Goal: Task Accomplishment & Management: Complete application form

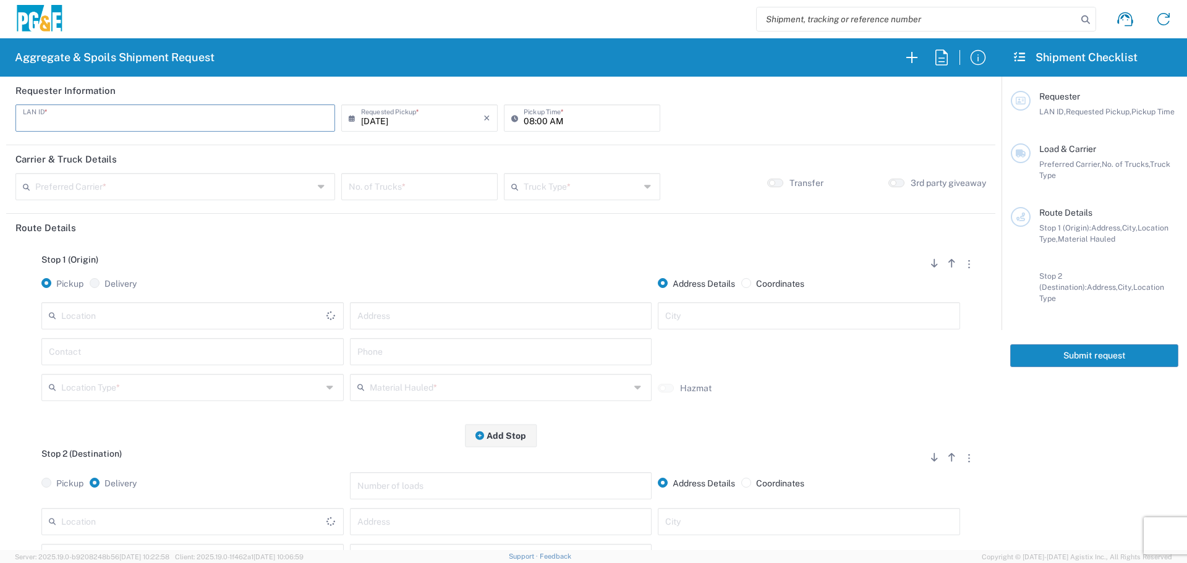
click at [147, 117] on input "text" at bounding box center [175, 117] width 305 height 22
type input "BJSX"
click at [453, 116] on input "[DATE]" at bounding box center [422, 117] width 122 height 22
click at [376, 229] on span "22" at bounding box center [383, 229] width 19 height 17
type input "09/22/2025"
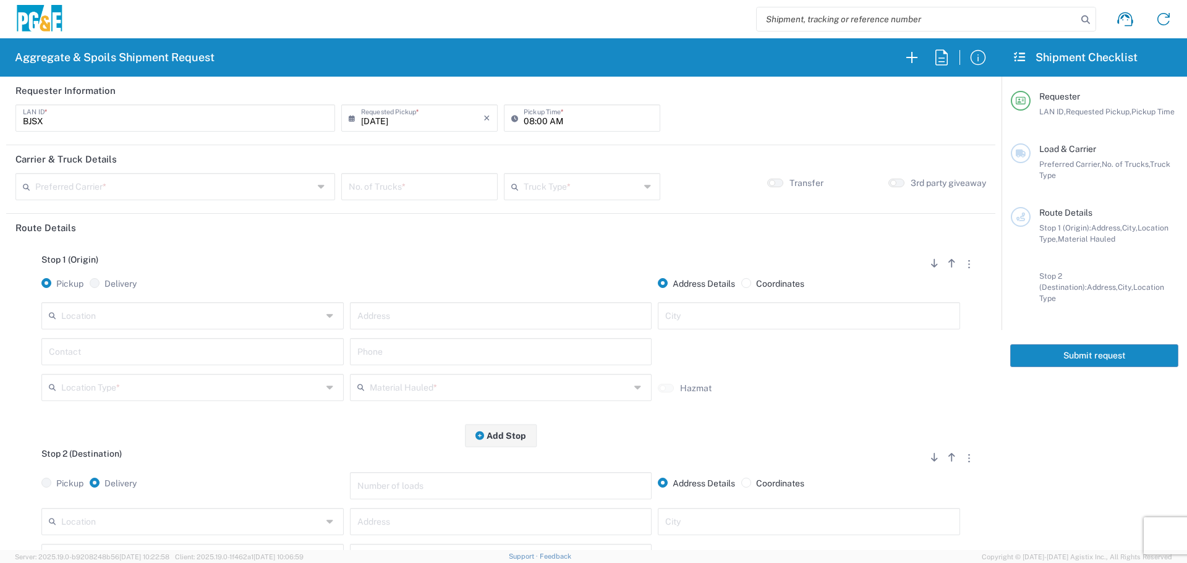
click at [529, 119] on input "08:00 AM" at bounding box center [588, 117] width 129 height 22
type input "09:00 AM"
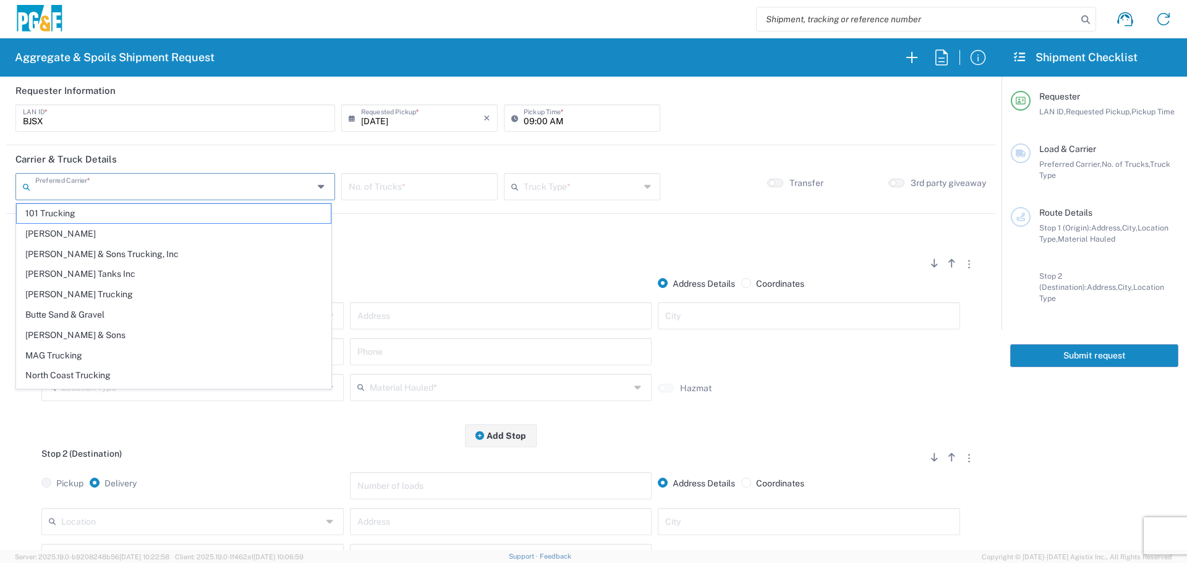
click at [174, 188] on input "text" at bounding box center [174, 186] width 278 height 22
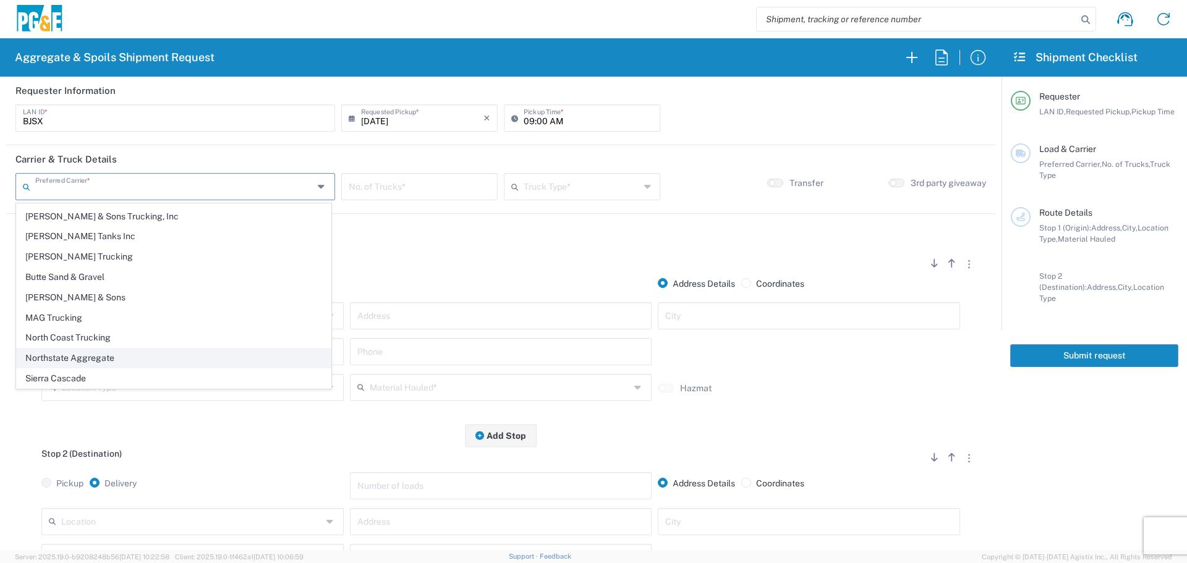
click at [124, 364] on span "Northstate Aggregate" at bounding box center [174, 358] width 314 height 19
type input "Northstate Aggregate"
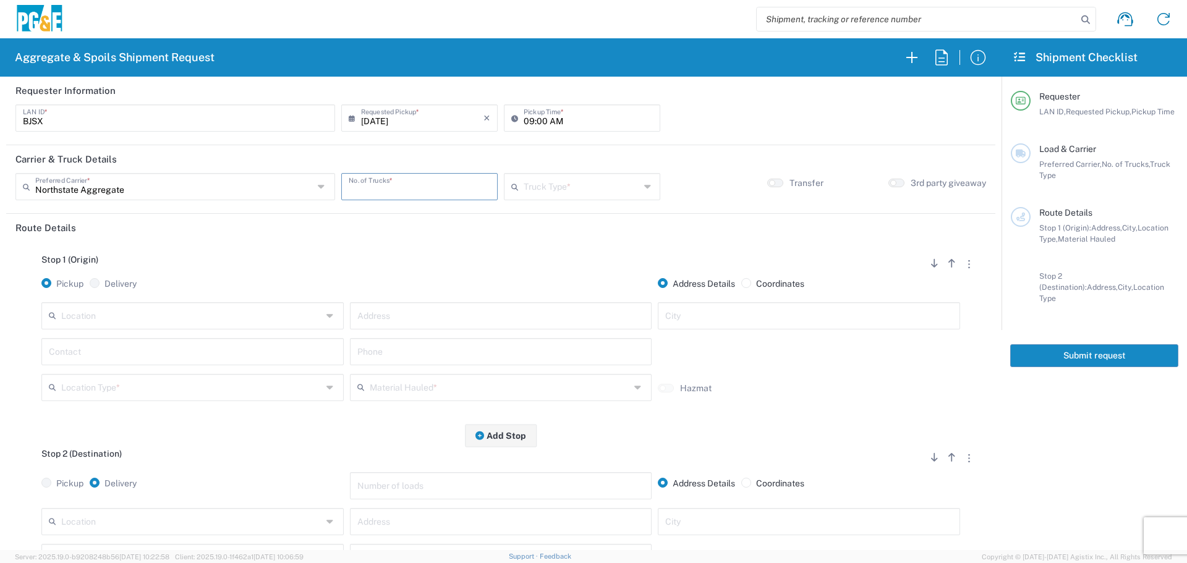
click at [427, 181] on input "number" at bounding box center [420, 186] width 142 height 22
type input "1"
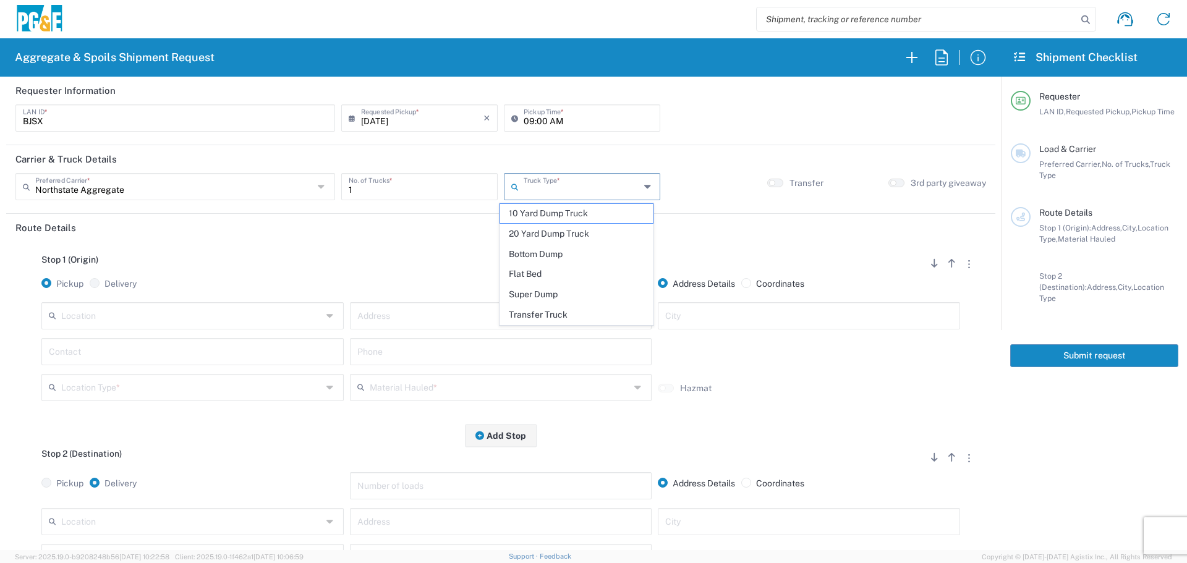
click at [565, 187] on input "text" at bounding box center [582, 186] width 116 height 22
click at [536, 310] on span "Transfer Truck" at bounding box center [576, 314] width 153 height 19
type input "Transfer Truck"
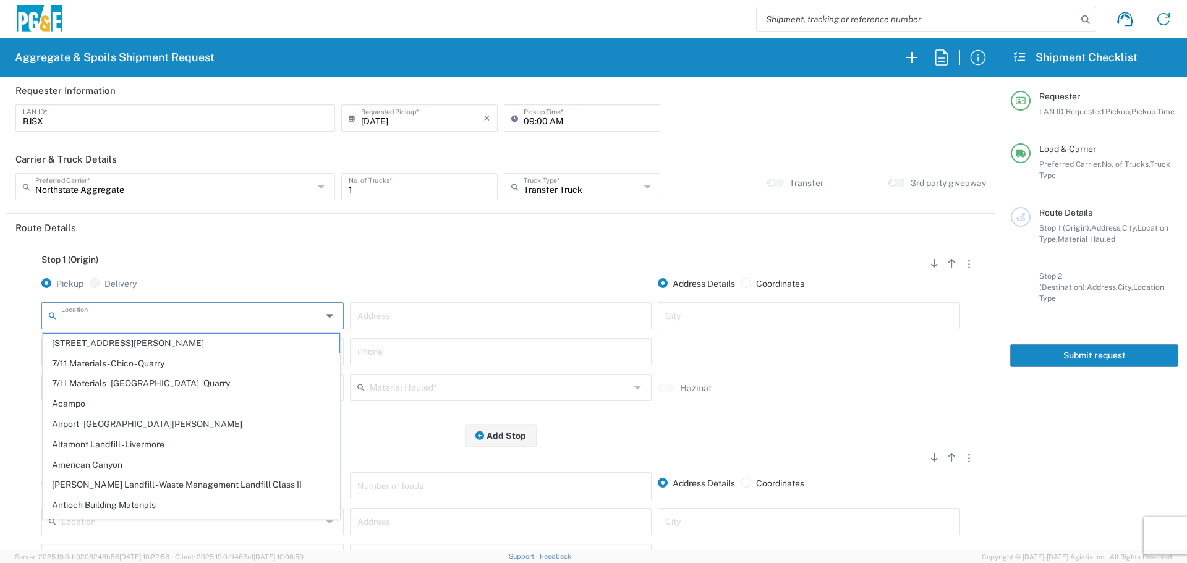
click at [236, 324] on input "text" at bounding box center [191, 315] width 261 height 22
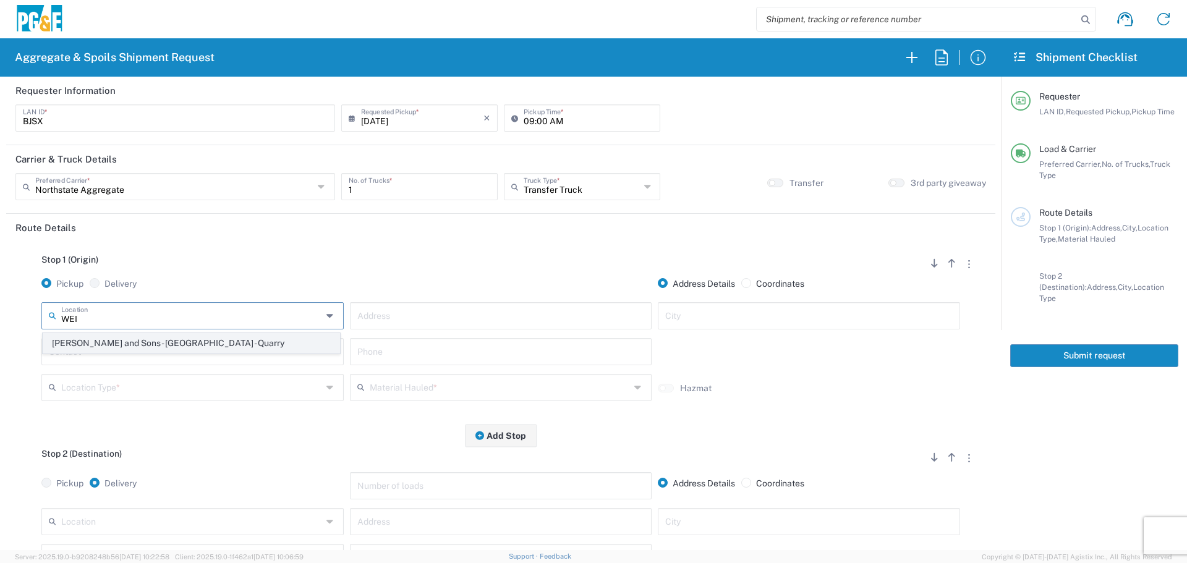
click at [209, 343] on span "Weimer and Sons - Oroville - Quarry" at bounding box center [191, 343] width 296 height 19
type input "Weimer and Sons - Oroville - Quarry"
type input "4714 Pacific Heights Rd"
type input "Oroville"
type input "Quarry"
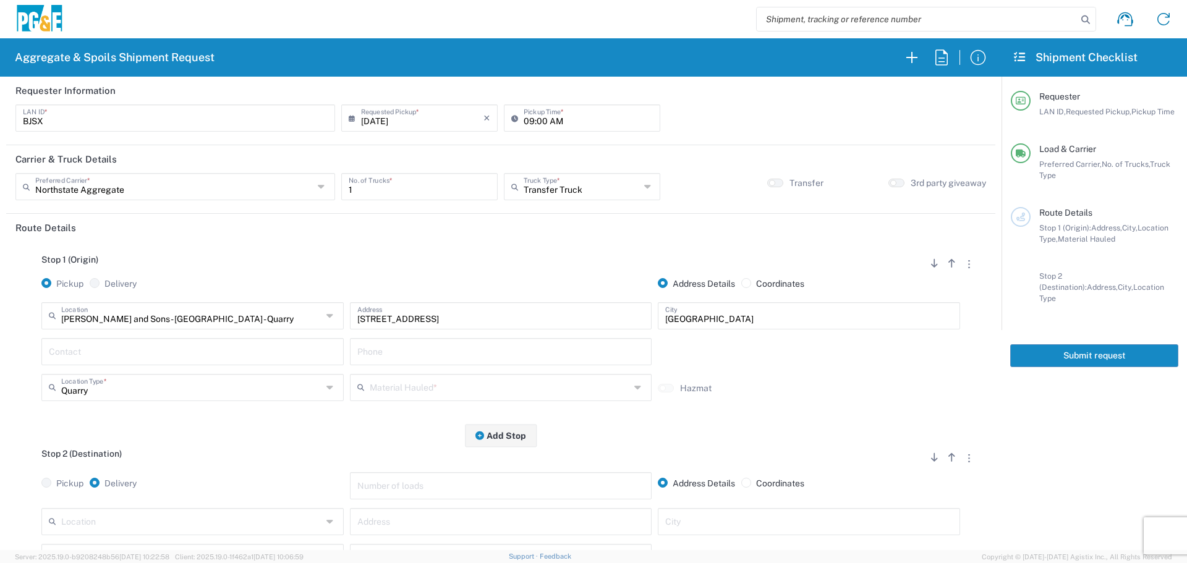
click at [364, 385] on icon at bounding box center [363, 388] width 12 height 20
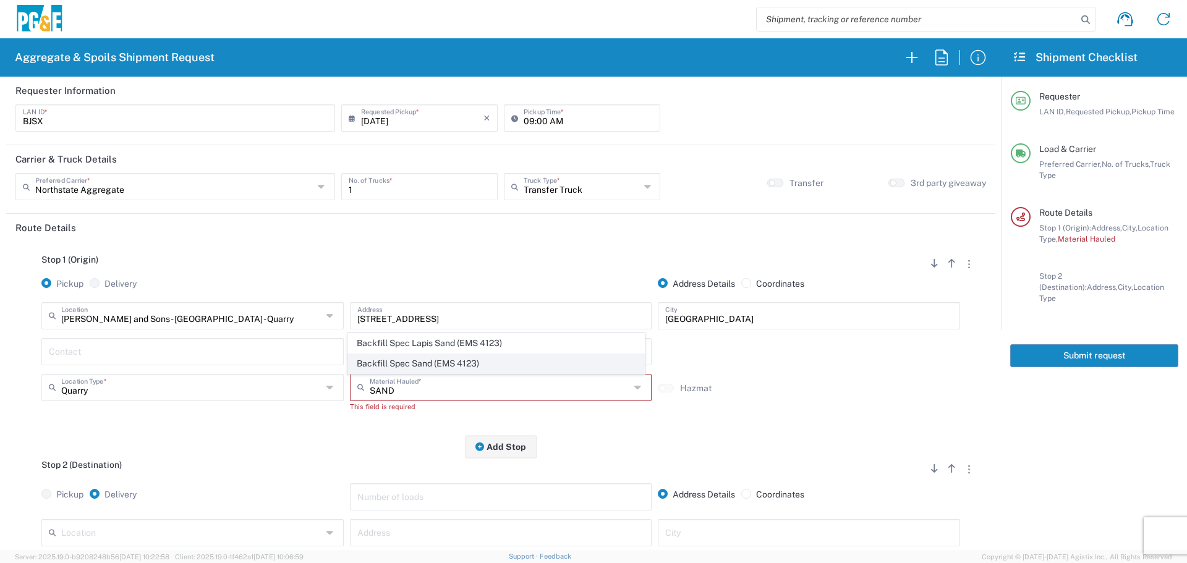
click at [391, 364] on span "Backfill Spec Sand (EMS 4123)" at bounding box center [496, 363] width 296 height 19
type input "Backfill Spec Sand (EMS 4123)"
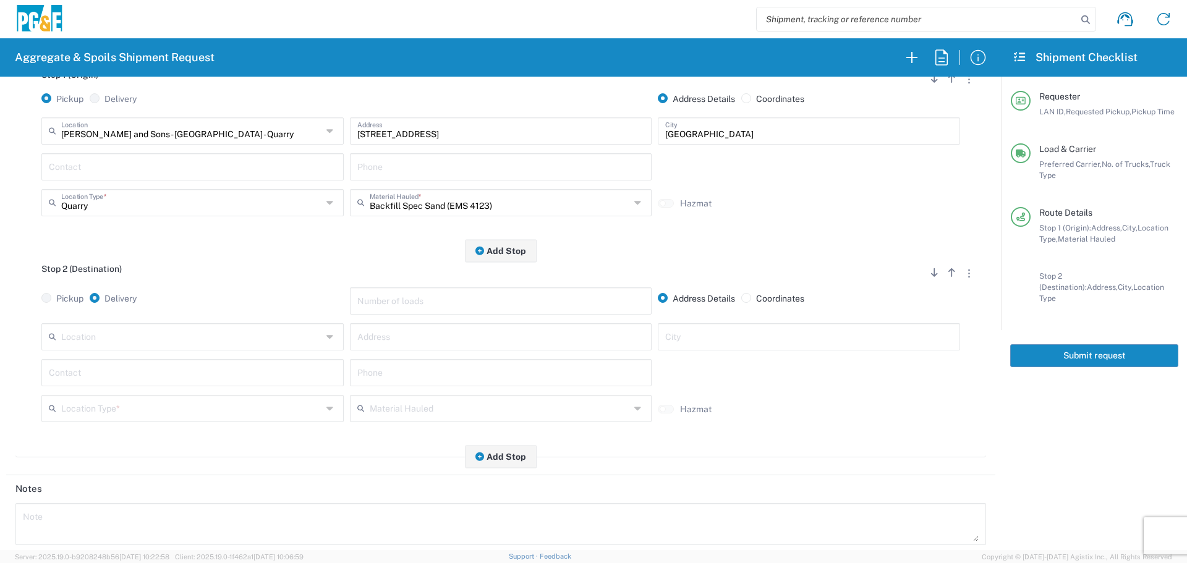
scroll to position [186, 0]
click at [191, 341] on input "text" at bounding box center [191, 336] width 261 height 22
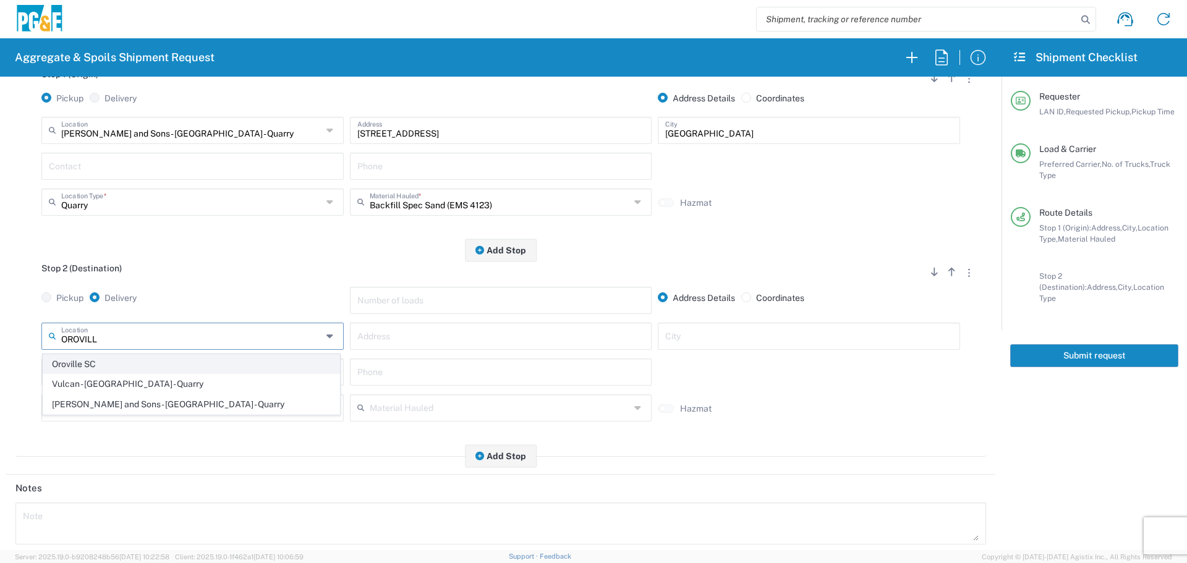
click at [223, 367] on span "Oroville SC" at bounding box center [191, 364] width 296 height 19
type input "Oroville SC"
type input "2226 Veatch St"
type input "Oroville"
type input "Business No Loading Dock"
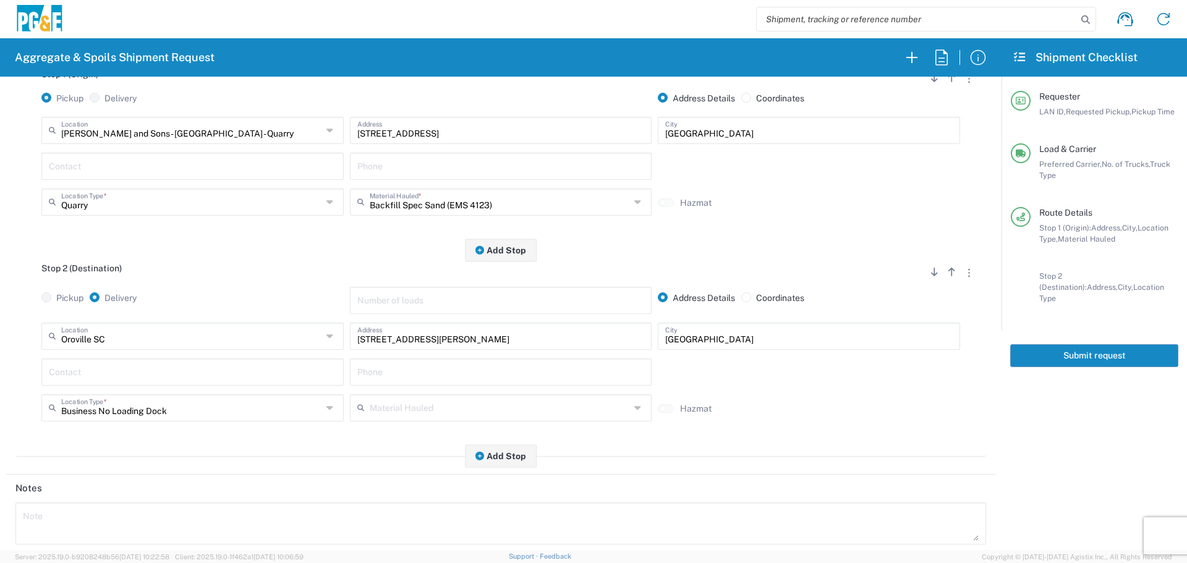
click at [263, 382] on input "text" at bounding box center [193, 372] width 288 height 22
type input "Brad"
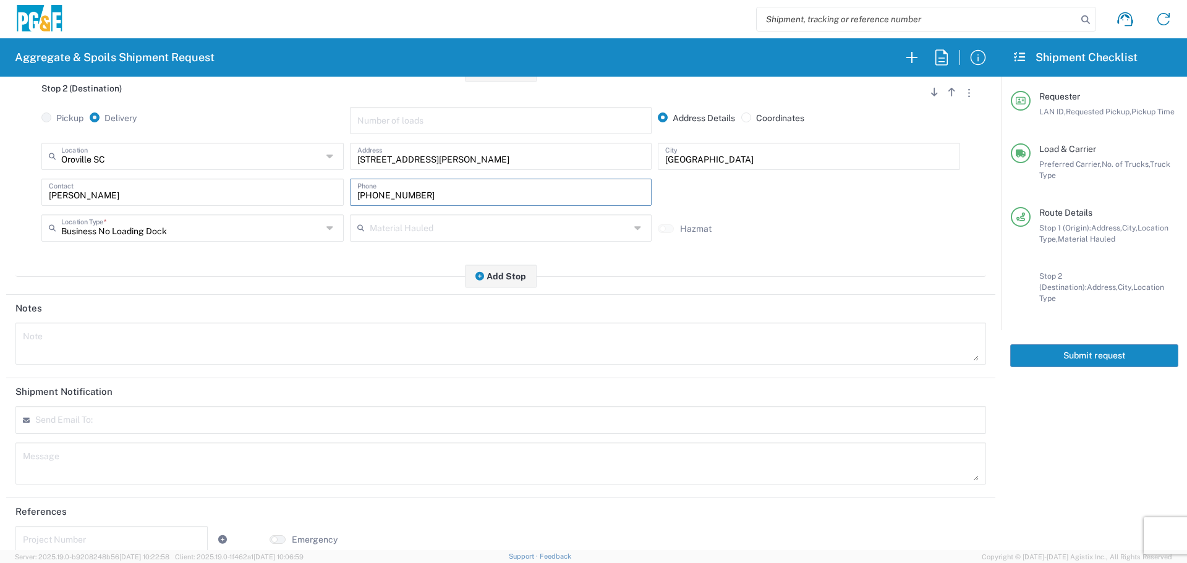
scroll to position [383, 0]
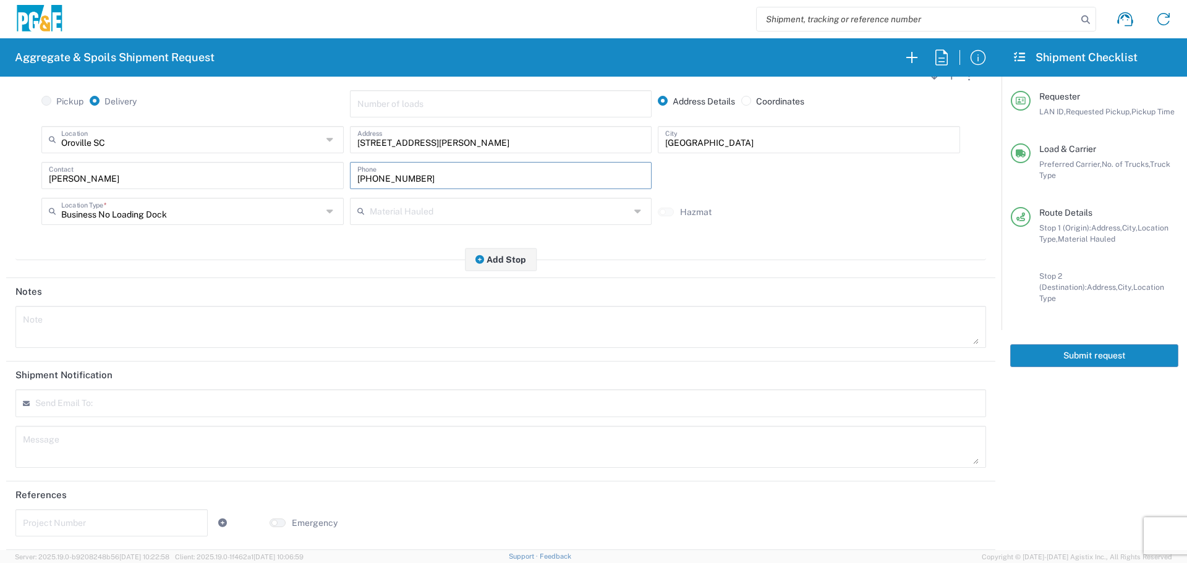
type input "530-520-6640"
click at [106, 403] on input "text" at bounding box center [95, 408] width 108 height 11
type input "skkj@pge.com"
type input "GCSpoilsTruckRequest@pge.com"
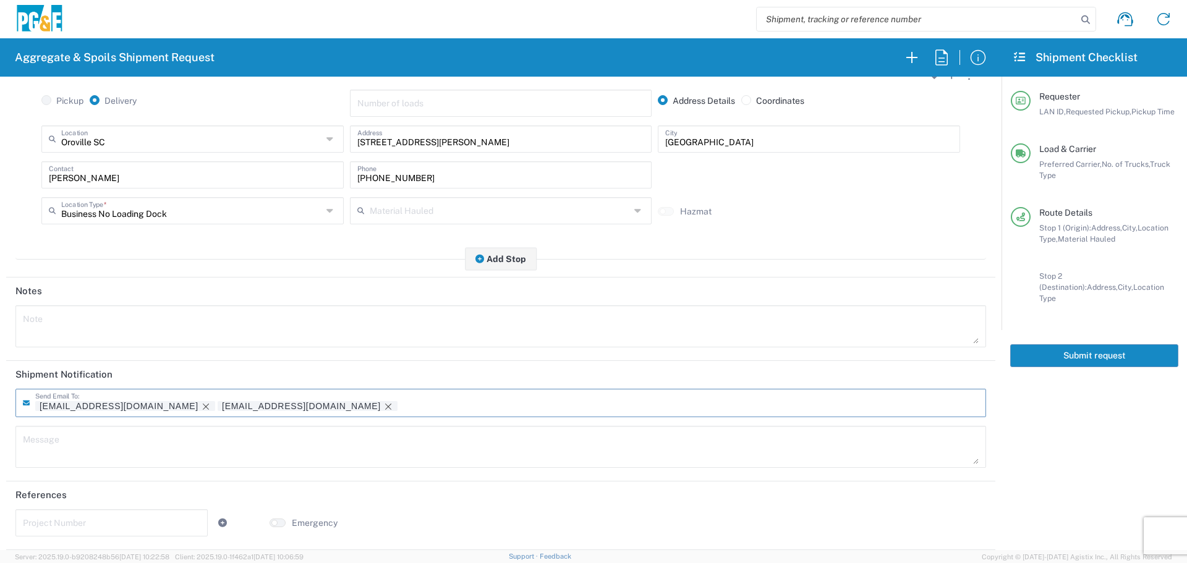
click at [53, 541] on div "Project Number" at bounding box center [111, 528] width 199 height 36
click at [64, 526] on input "text" at bounding box center [111, 522] width 177 height 22
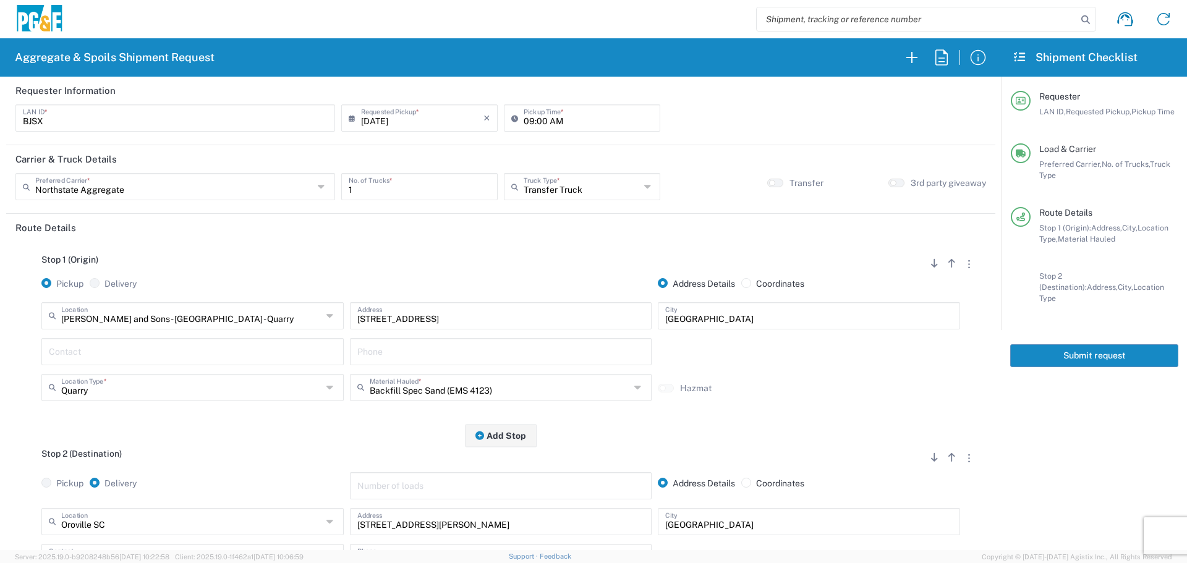
type input "35582046"
click at [1079, 349] on button "Submit request" at bounding box center [1094, 355] width 168 height 23
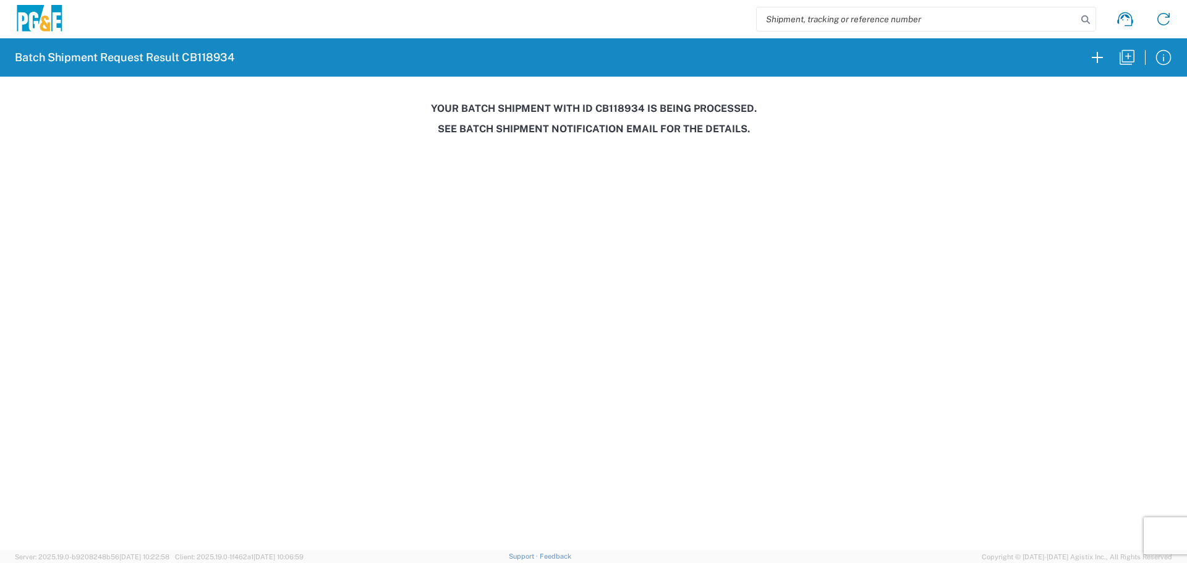
click at [612, 106] on h3 "Your batch shipment with id CB118934 is being processed." at bounding box center [594, 109] width 1170 height 12
copy h3 "CB118934"
drag, startPoint x: 664, startPoint y: 175, endPoint x: 657, endPoint y: 176, distance: 6.8
click at [657, 176] on agx-forms-host "Batch Shipment Request Result CB118934 Your batch shipment with id CB118934 is …" at bounding box center [593, 281] width 1187 height 563
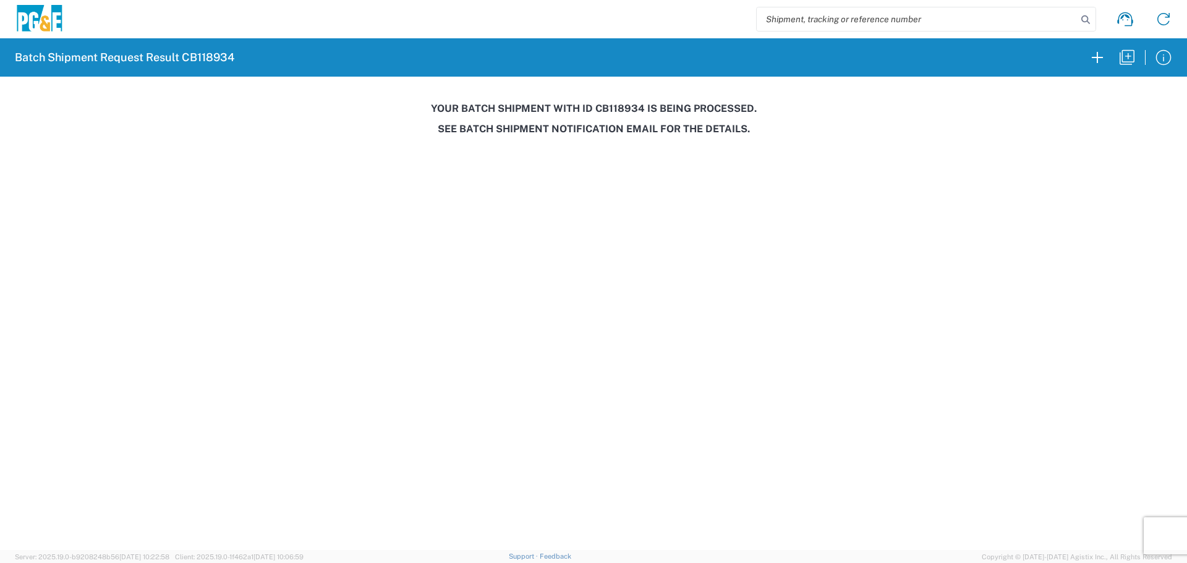
click at [626, 106] on h3 "Your batch shipment with id CB118934 is being processed." at bounding box center [594, 109] width 1170 height 12
copy h3 "CB118934"
click at [1130, 64] on icon "button" at bounding box center [1127, 58] width 20 height 20
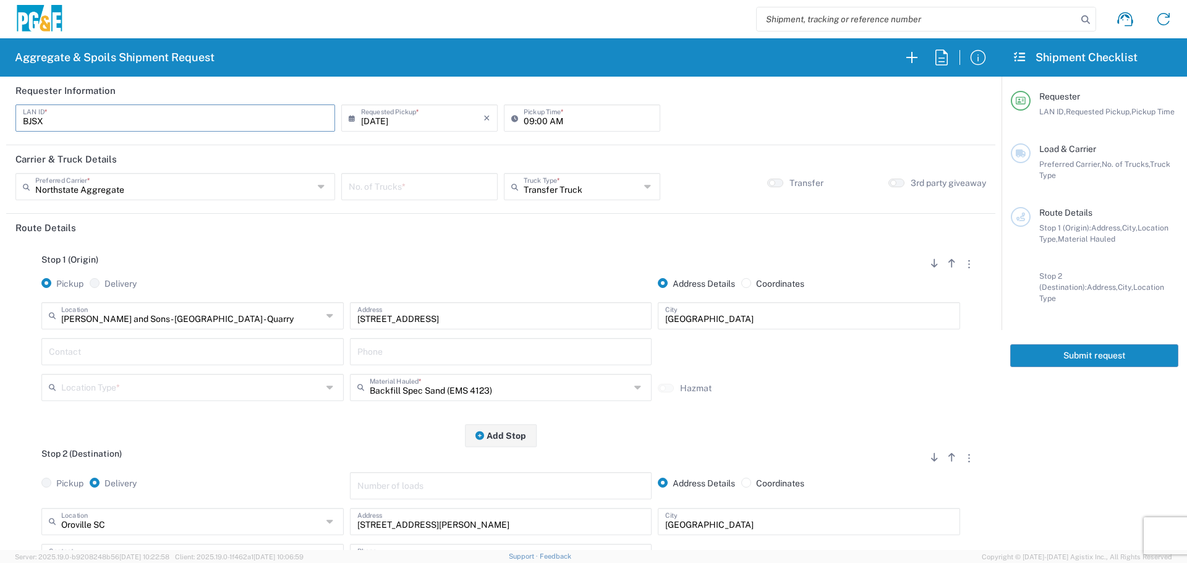
drag, startPoint x: 173, startPoint y: 120, endPoint x: 0, endPoint y: 122, distance: 172.5
click at [0, 122] on form "Requester Information BJSX LAN ID * 09/23/2025 × Requested Pickup * Cancel Appl…" at bounding box center [501, 314] width 1002 height 474
type input "J157"
click at [524, 127] on input "09:00 AM" at bounding box center [588, 117] width 129 height 22
type input "07:00 AM"
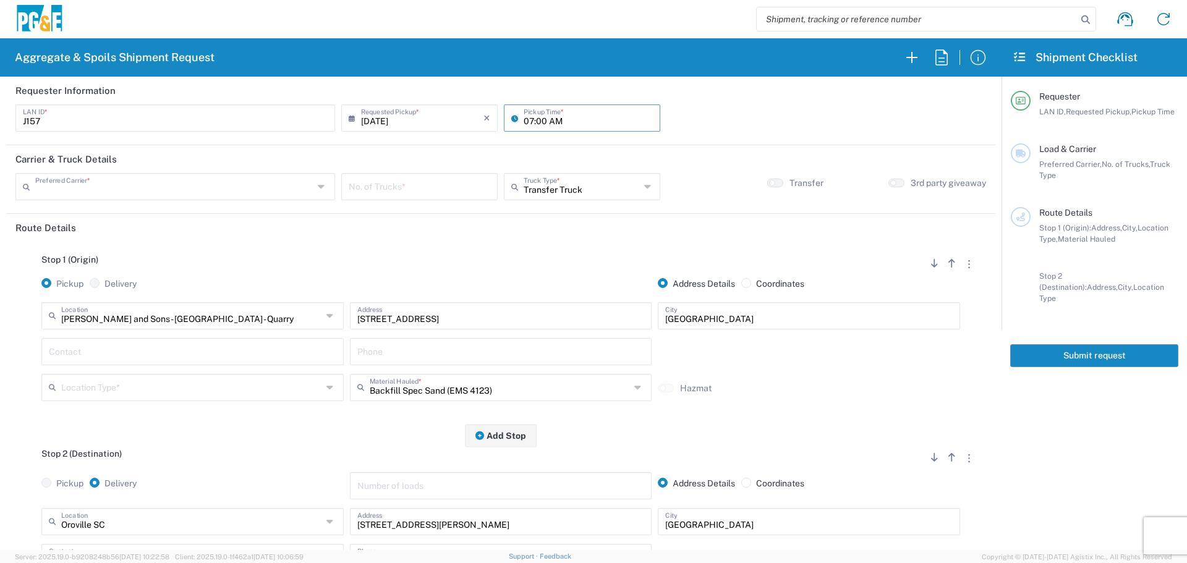
click at [218, 192] on input "text" at bounding box center [174, 186] width 278 height 22
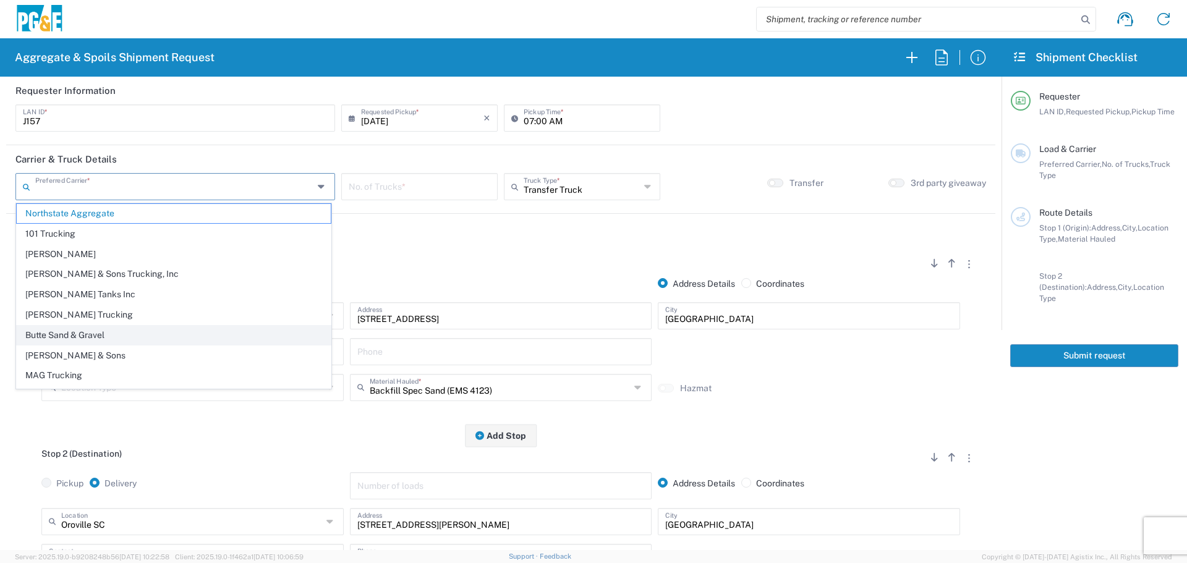
scroll to position [38, 0]
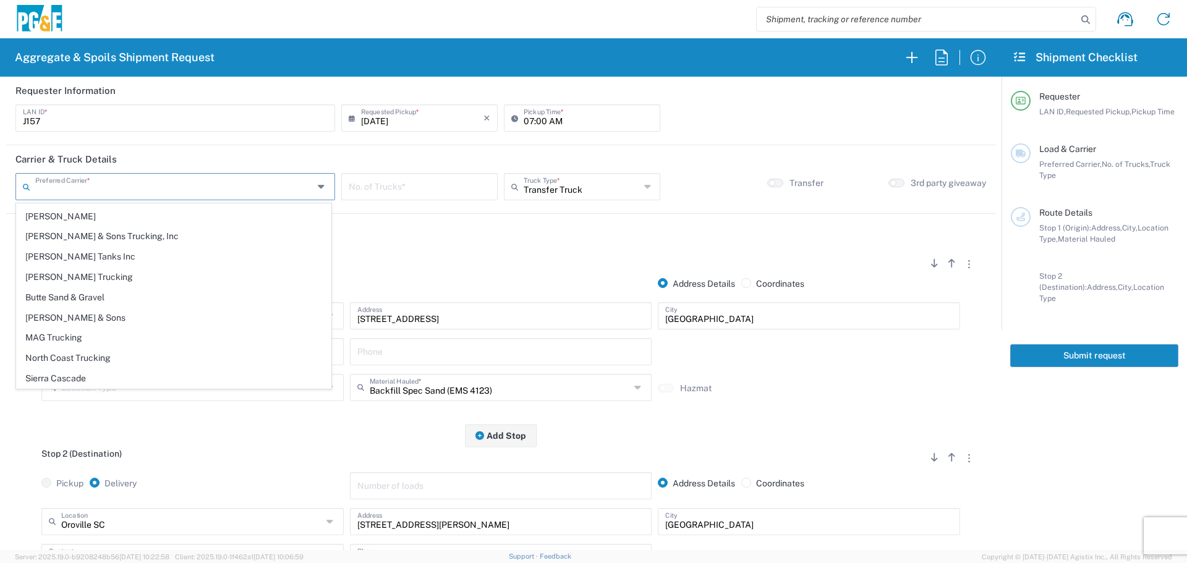
click at [97, 369] on li "Sierra Cascade" at bounding box center [173, 379] width 315 height 20
drag, startPoint x: 244, startPoint y: 187, endPoint x: 242, endPoint y: 201, distance: 13.7
click at [245, 187] on input "Sierra Cascade" at bounding box center [174, 186] width 278 height 22
click at [106, 365] on span "North Coast Trucking" at bounding box center [174, 358] width 314 height 19
type input "North Coast Trucking"
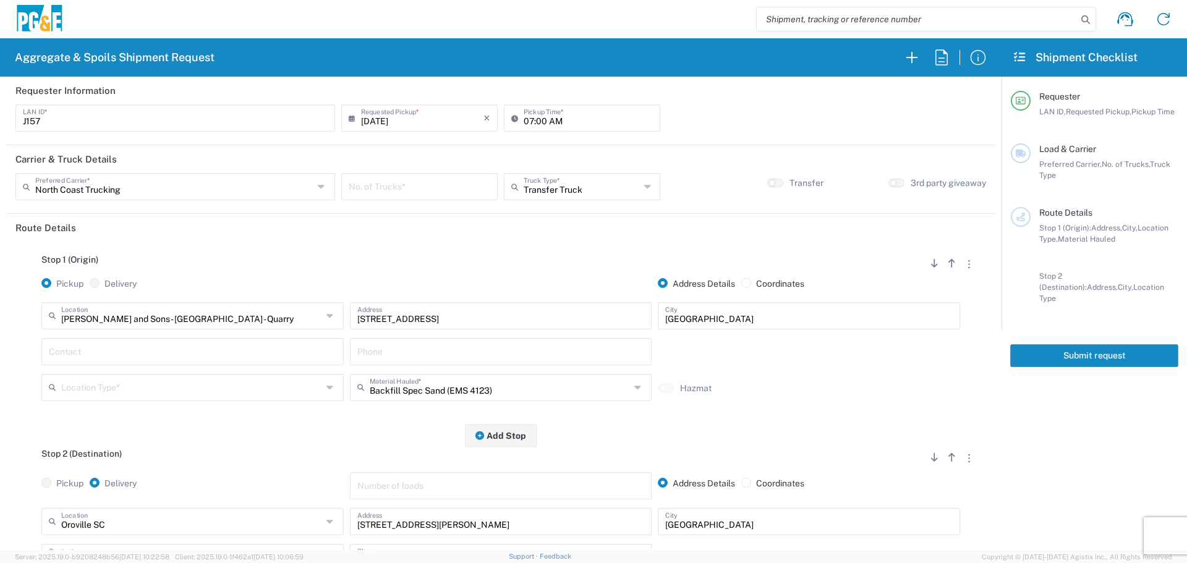
click at [390, 186] on input "number" at bounding box center [420, 186] width 142 height 22
type input "4"
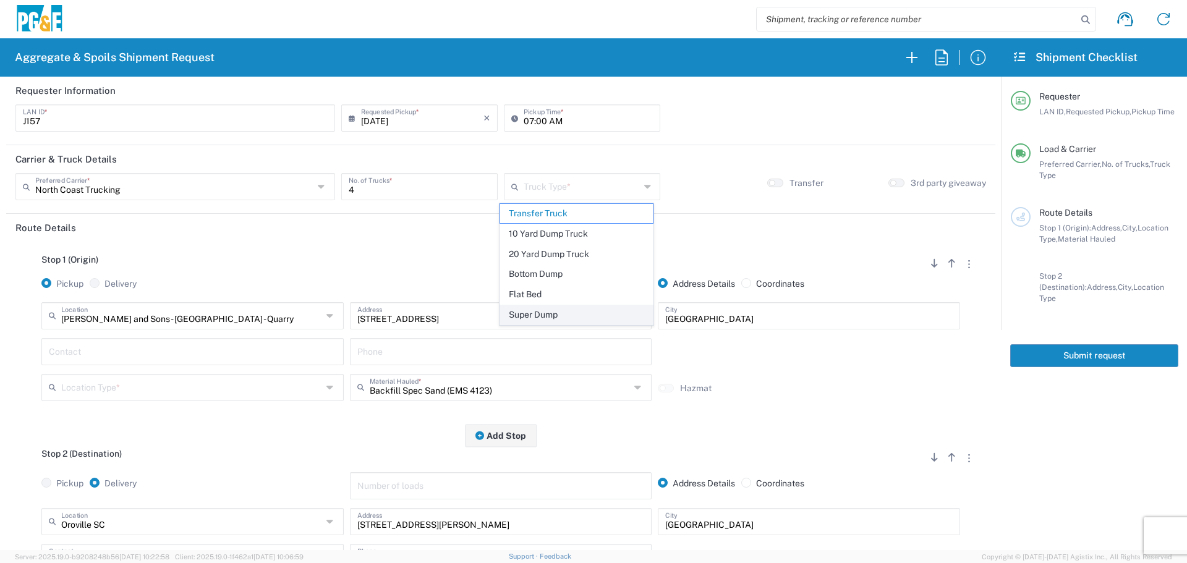
click at [581, 307] on span "Super Dump" at bounding box center [576, 314] width 153 height 19
type input "Super Dump"
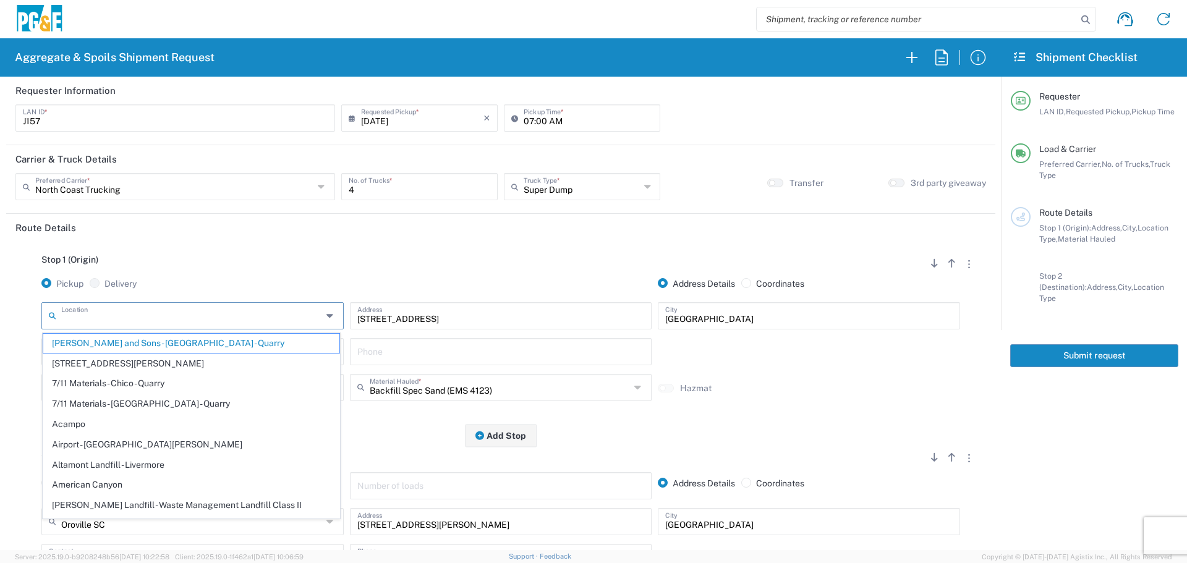
click at [142, 313] on input "text" at bounding box center [191, 315] width 261 height 22
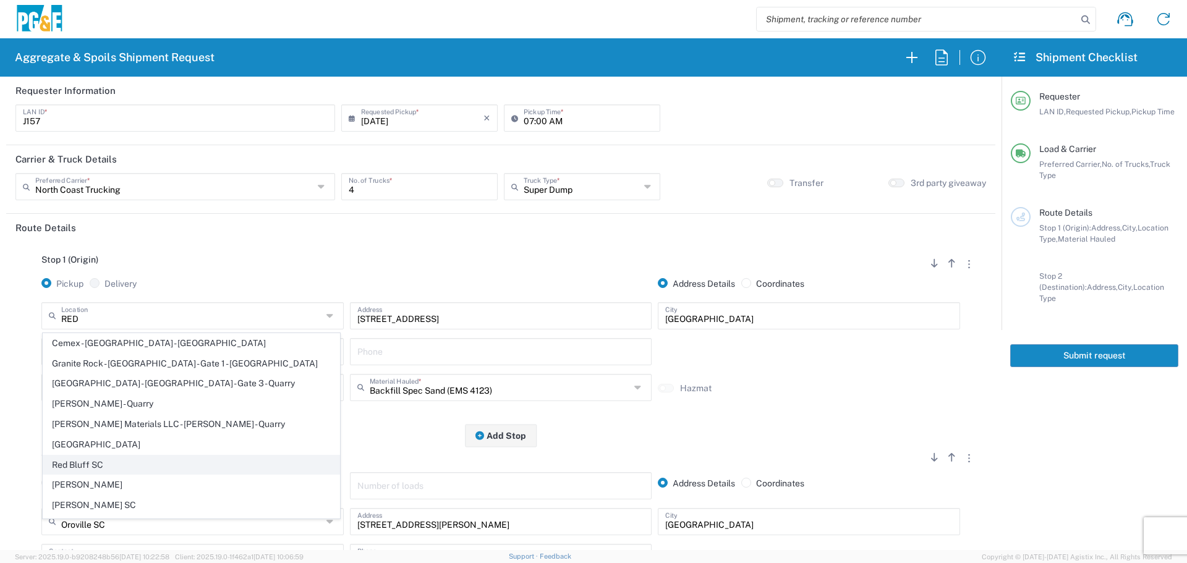
click at [97, 459] on span "Red Bluff SC" at bounding box center [191, 465] width 296 height 19
type input "Red Bluff SC"
type input "515 Luther Rd"
type input "Red Bluff"
type input "Business No Loading Dock"
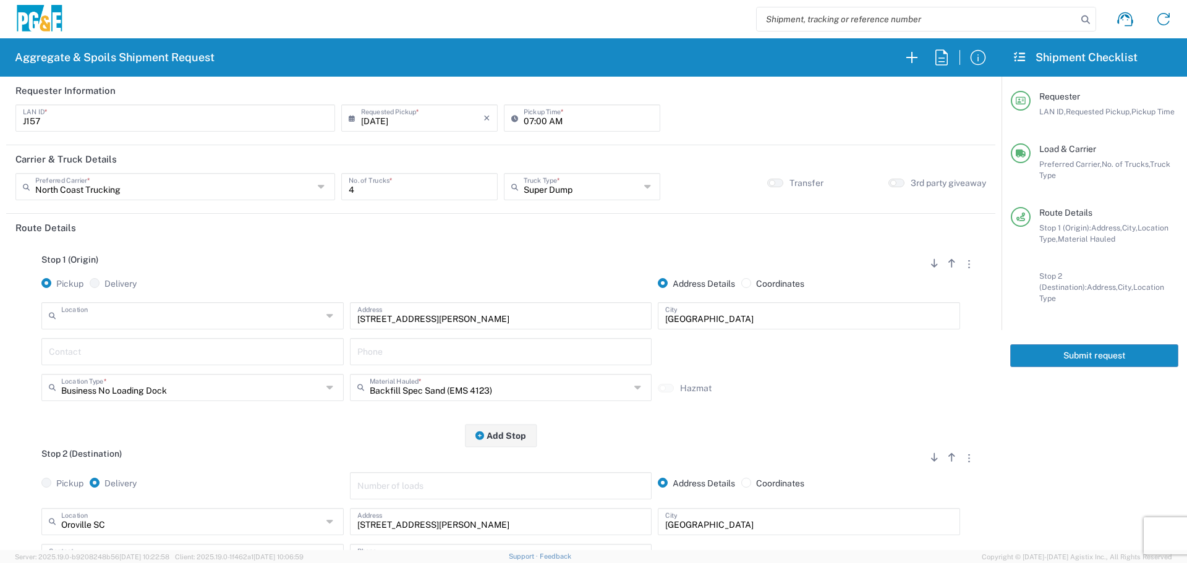
click at [138, 317] on input "text" at bounding box center [191, 315] width 261 height 22
click at [129, 363] on span "Red Bluff" at bounding box center [191, 363] width 296 height 19
type input "Red Bluff"
type input "780 Diamond Ave"
click at [471, 389] on input "text" at bounding box center [500, 387] width 261 height 22
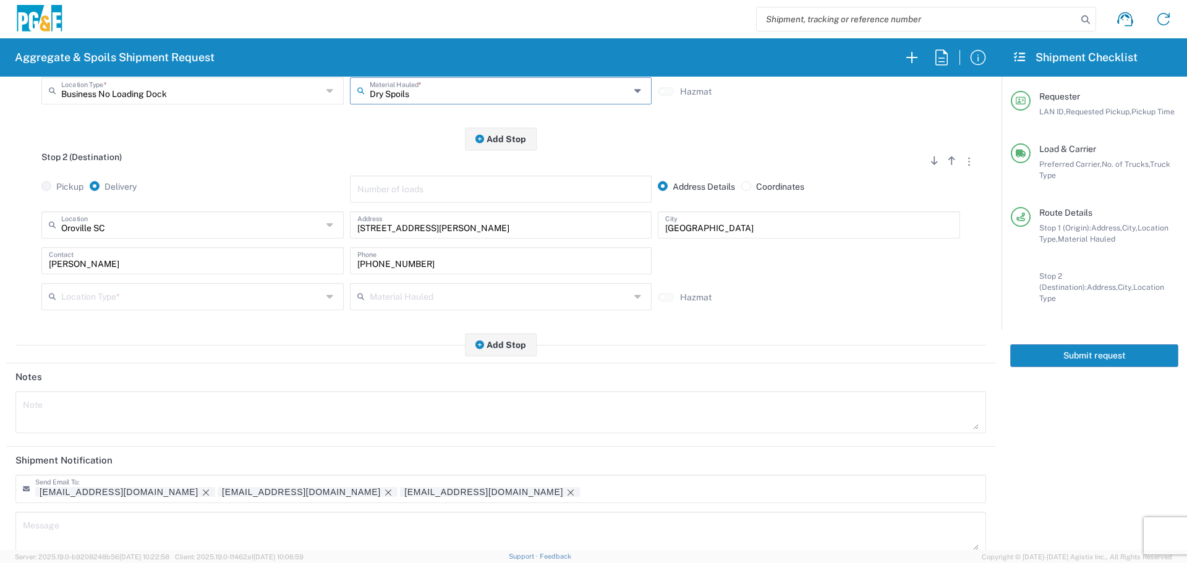
scroll to position [309, 0]
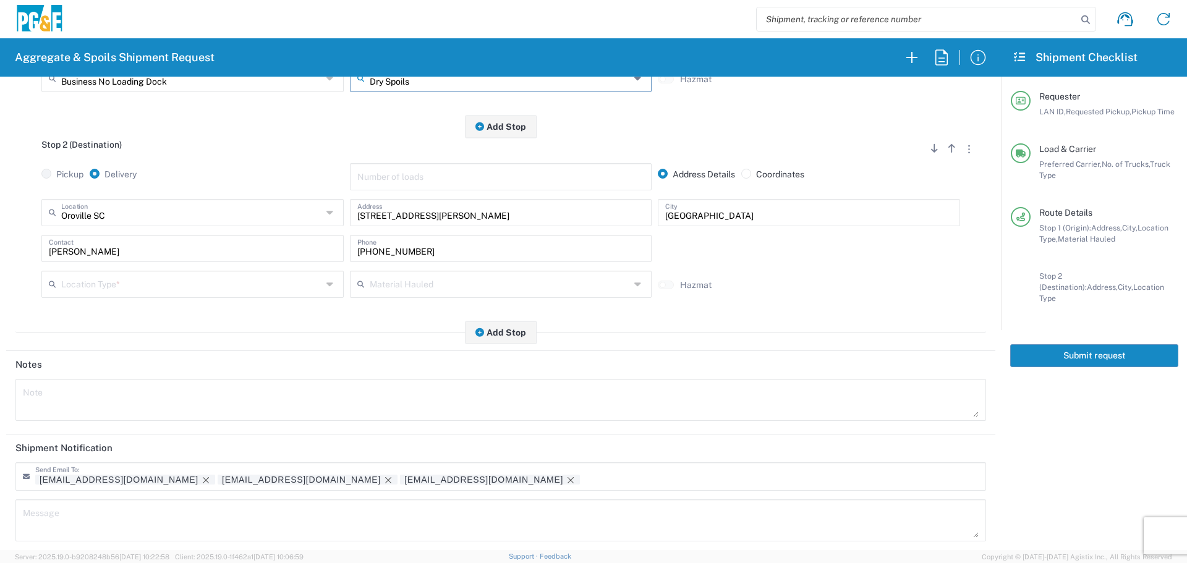
type input "Dry Spoils"
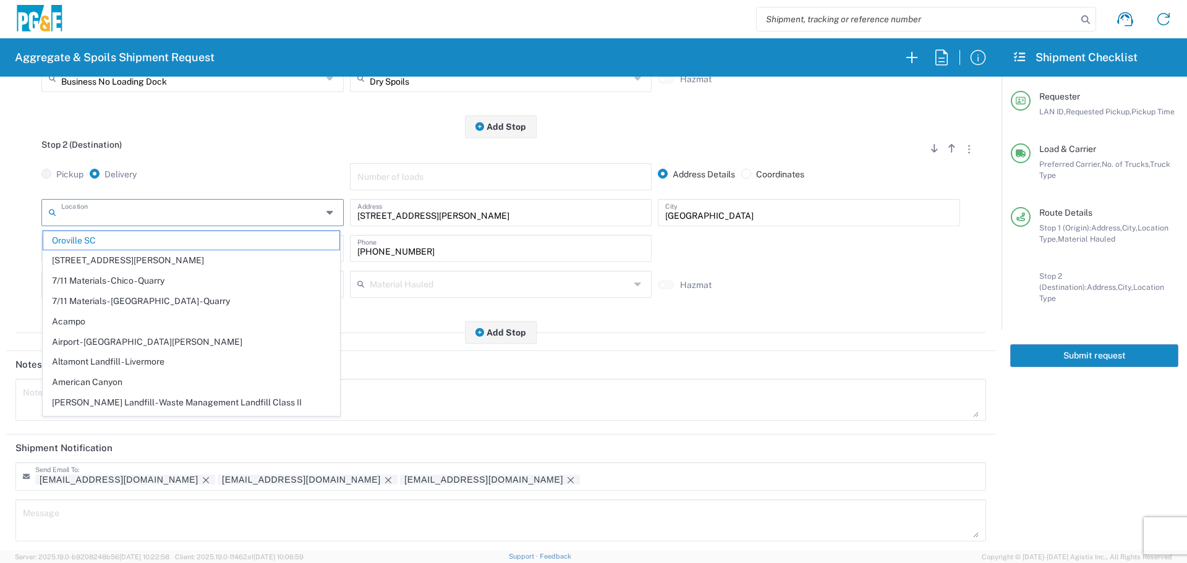
click at [278, 207] on input "text" at bounding box center [191, 212] width 261 height 22
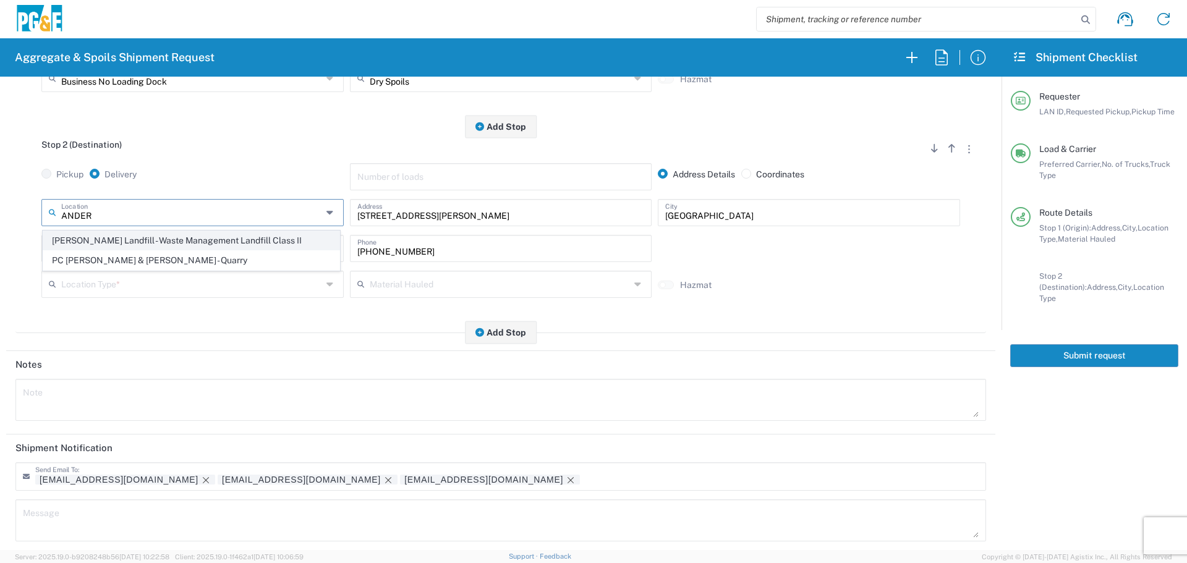
click at [223, 240] on span "Anderson Landfill - Waste Management Landfill Class II" at bounding box center [191, 240] width 296 height 19
type input "Anderson Landfill - Waste Management Landfill Class II"
type input "18703 Cambridge Rd"
type input "Anderson"
type input "Landfill"
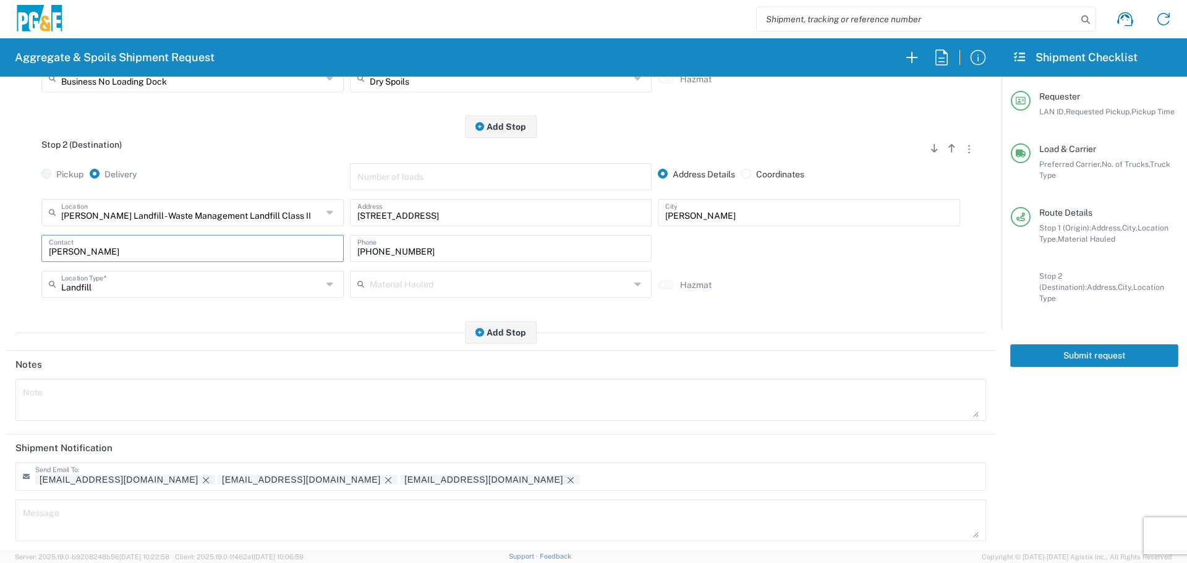
drag, startPoint x: 216, startPoint y: 254, endPoint x: 0, endPoint y: 236, distance: 216.6
click at [0, 236] on form "Requester Information J157 LAN ID * 09/23/2025 × Requested Pickup * Cancel Appl…" at bounding box center [501, 314] width 1002 height 474
drag, startPoint x: 463, startPoint y: 242, endPoint x: 95, endPoint y: 267, distance: 368.2
click at [95, 267] on div "Contact 530-520-6640 Phone" at bounding box center [500, 253] width 925 height 36
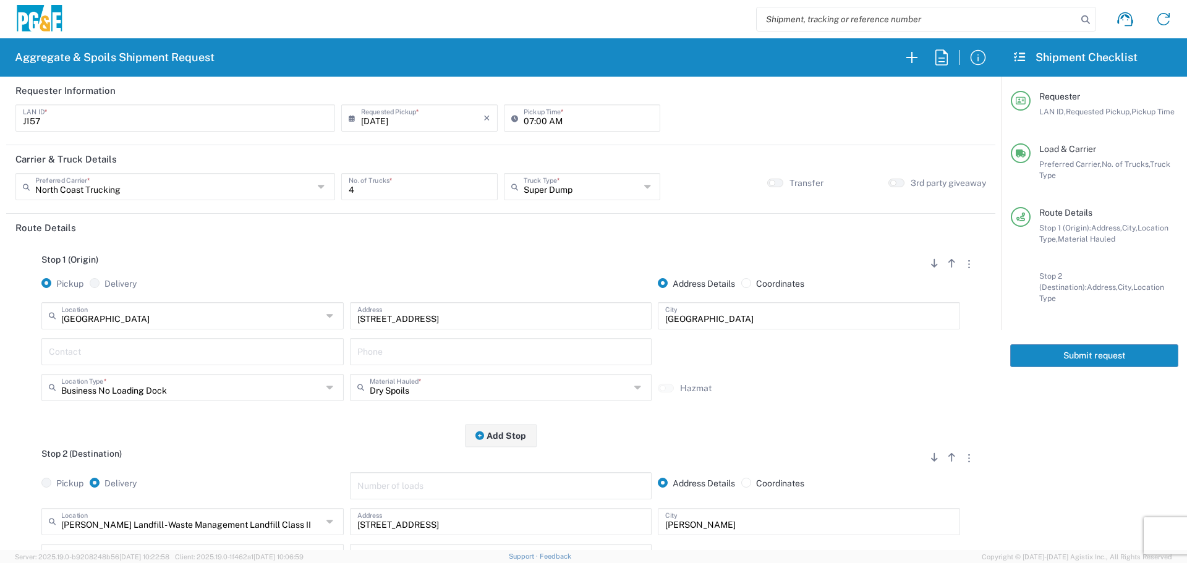
click at [70, 351] on input "text" at bounding box center [193, 351] width 288 height 22
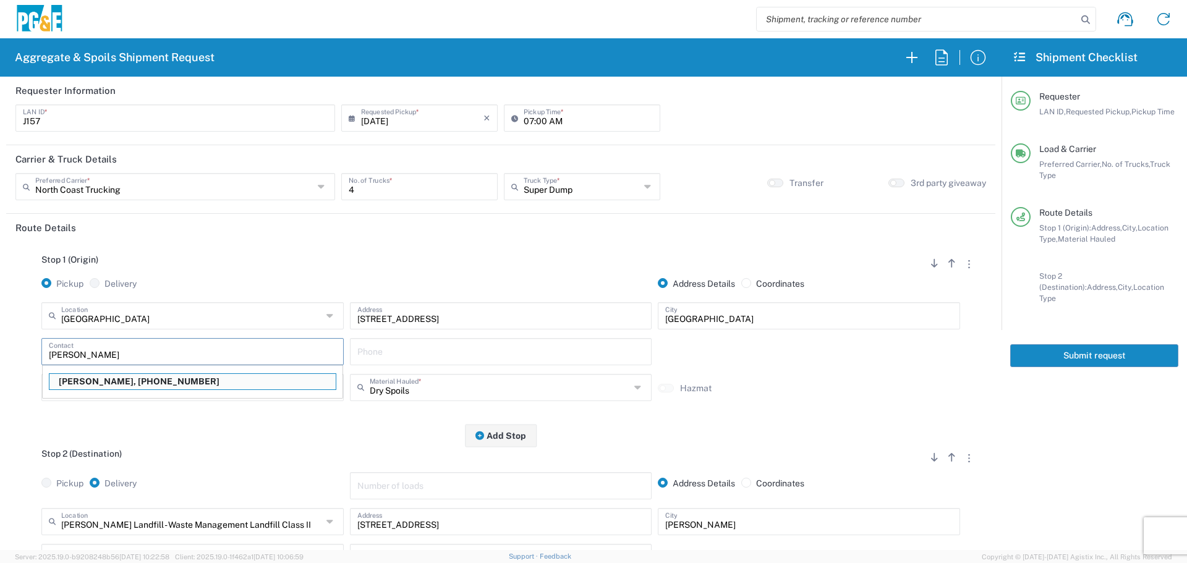
type input "Dan Genna"
type input "530-518-3916"
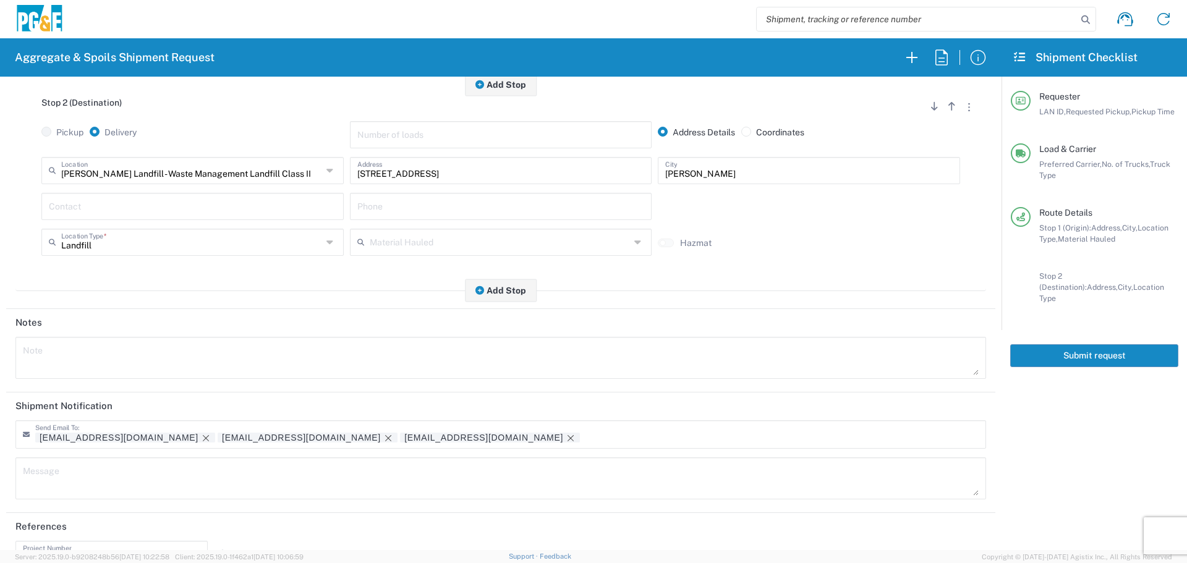
scroll to position [384, 0]
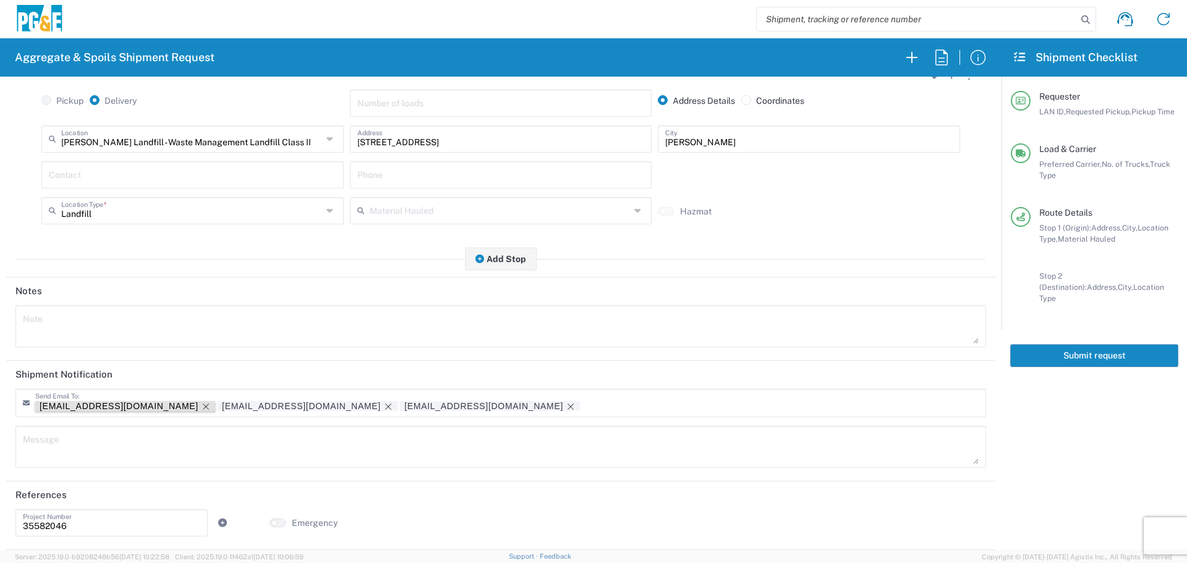
type input "Dan Genna"
click at [201, 411] on icon "Remove tag" at bounding box center [206, 407] width 10 height 10
type input "dbg7@pge.com"
drag, startPoint x: 51, startPoint y: 534, endPoint x: 0, endPoint y: 546, distance: 52.1
click at [0, 546] on form "Requester Information J157 LAN ID * 09/23/2025 × Requested Pickup * Cancel Appl…" at bounding box center [501, 314] width 1002 height 474
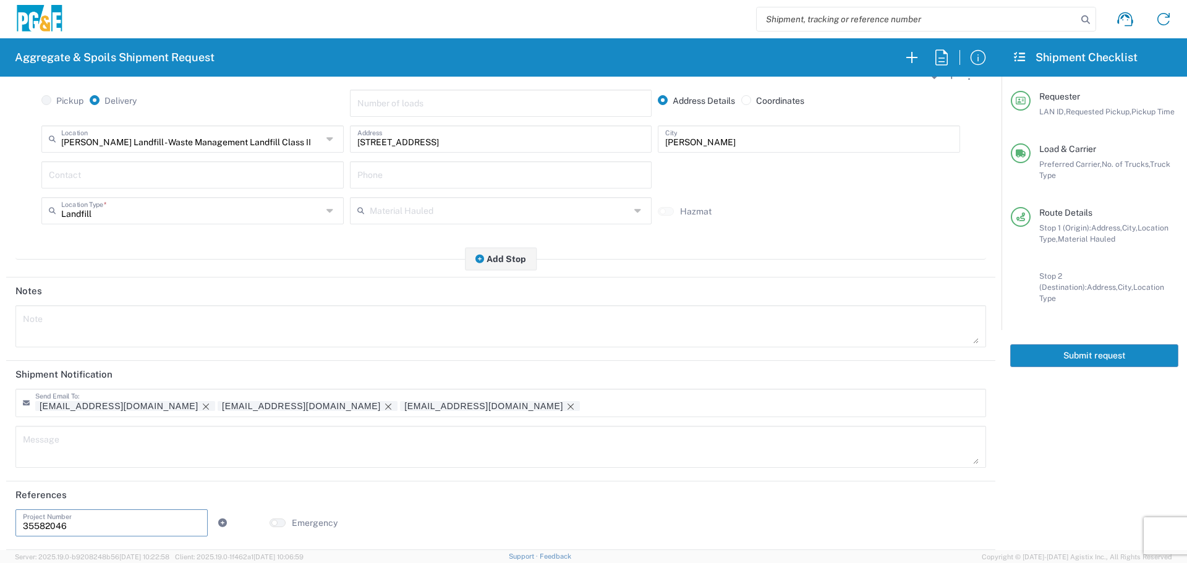
drag, startPoint x: 190, startPoint y: 521, endPoint x: 1, endPoint y: 506, distance: 190.4
click at [0, 509] on form "Requester Information J157 LAN ID * 09/23/2025 × Requested Pickup * Cancel Appl…" at bounding box center [501, 314] width 1002 height 474
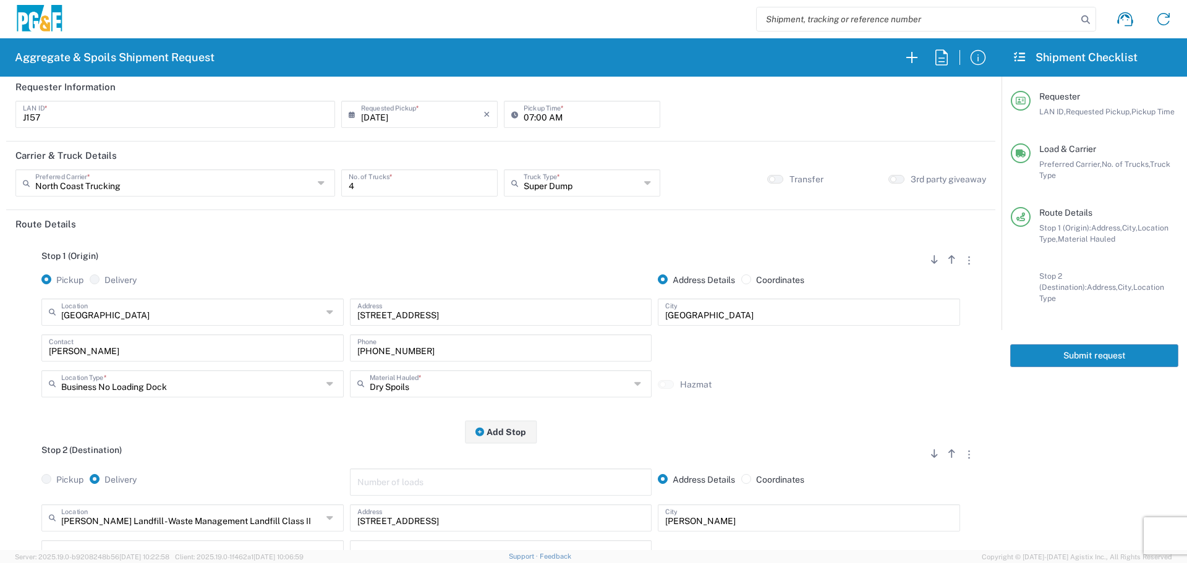
scroll to position [0, 0]
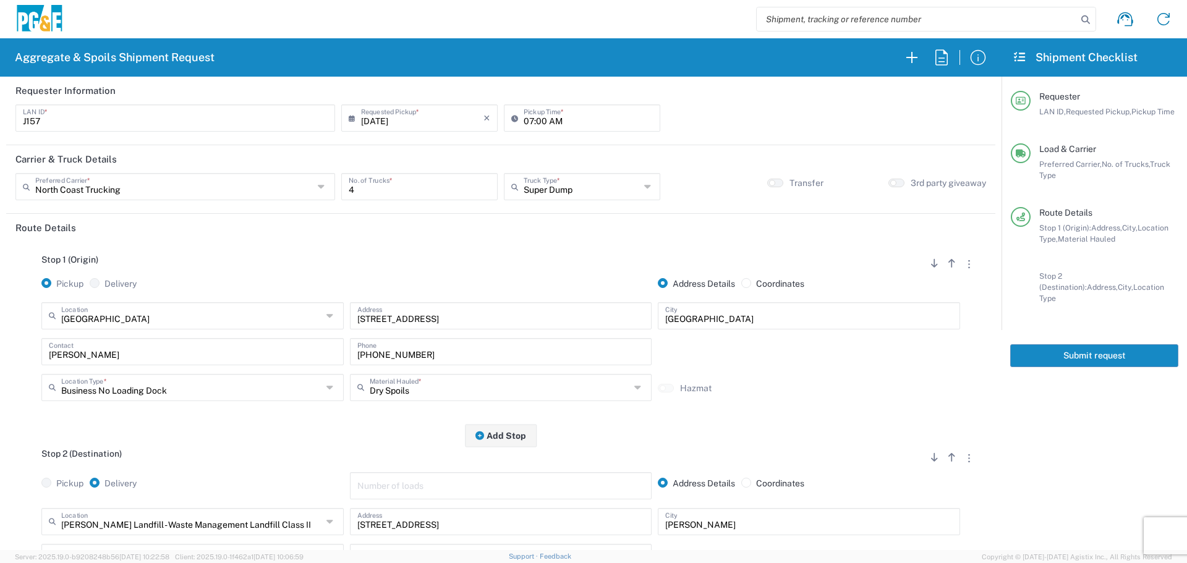
click at [1093, 344] on button "Submit request" at bounding box center [1094, 355] width 168 height 23
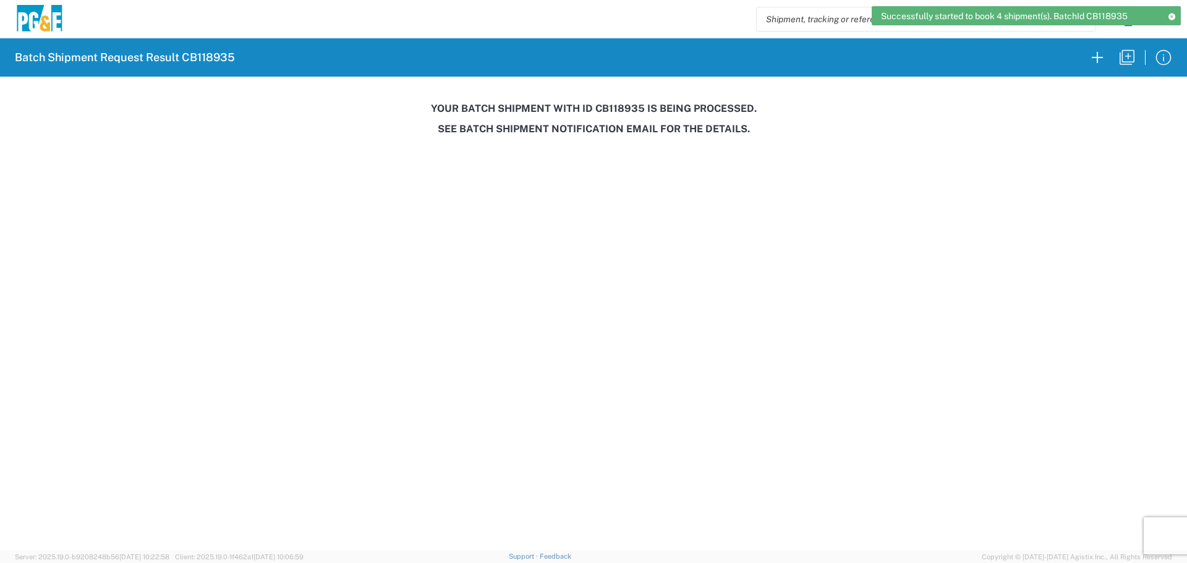
click at [621, 111] on h3 "Your batch shipment with id CB118935 is being processed." at bounding box center [594, 109] width 1170 height 12
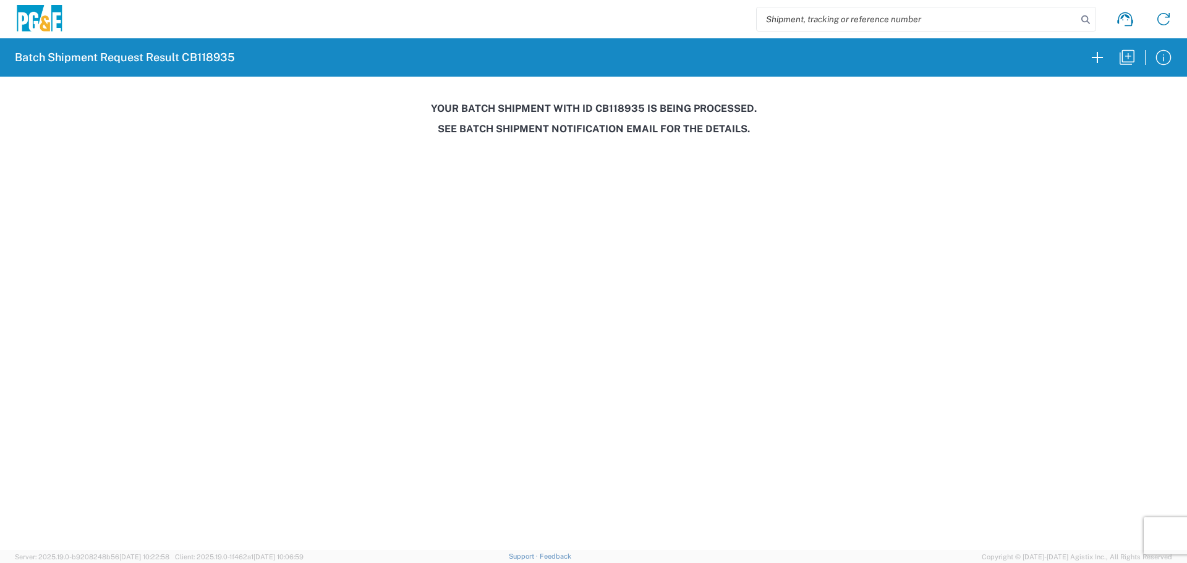
copy h3 "CB118935"
click at [1130, 55] on icon "button" at bounding box center [1127, 58] width 20 height 20
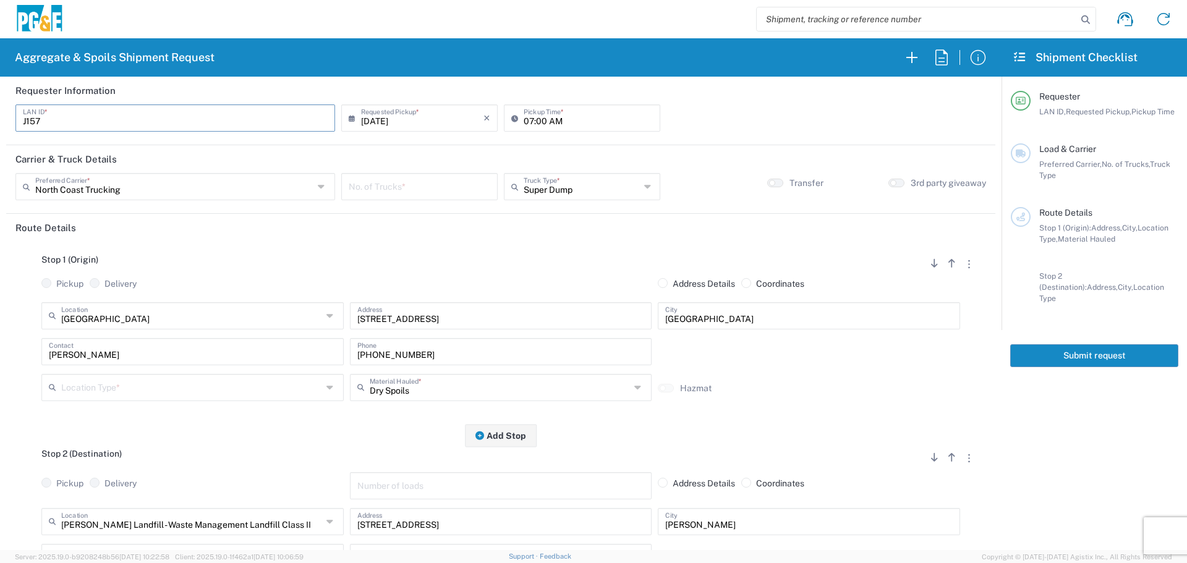
drag, startPoint x: 218, startPoint y: 120, endPoint x: 0, endPoint y: 88, distance: 220.7
click at [0, 88] on form "Requester Information J157 LAN ID * 09/23/2025 × Requested Pickup * Cancel Appl…" at bounding box center [501, 314] width 1002 height 474
type input "l"
type input "L1WB"
click at [386, 179] on input "number" at bounding box center [420, 186] width 142 height 22
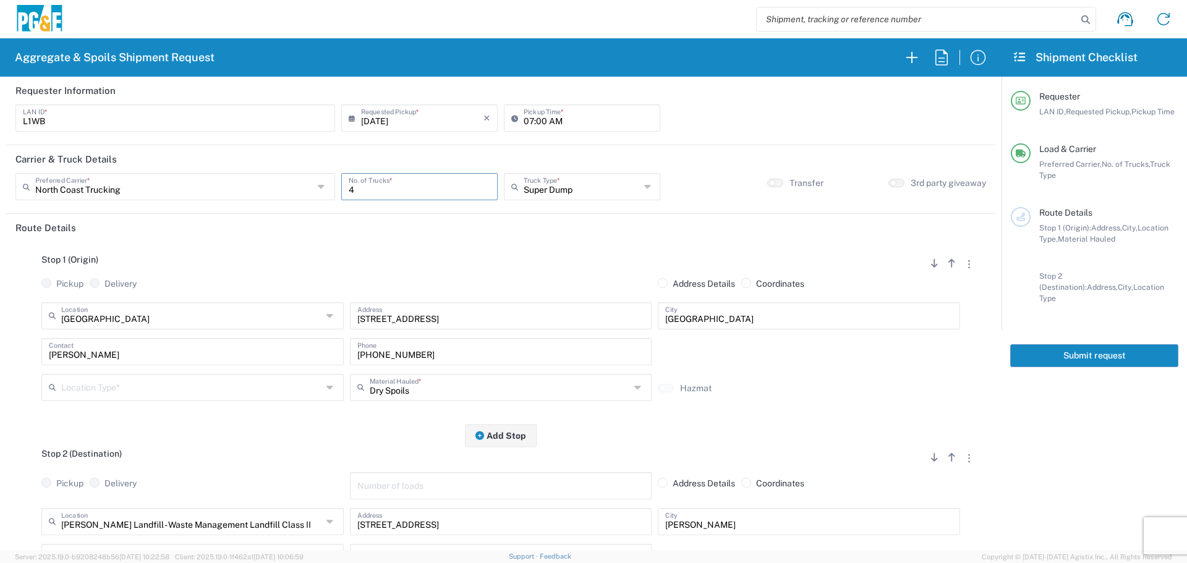
type input "4"
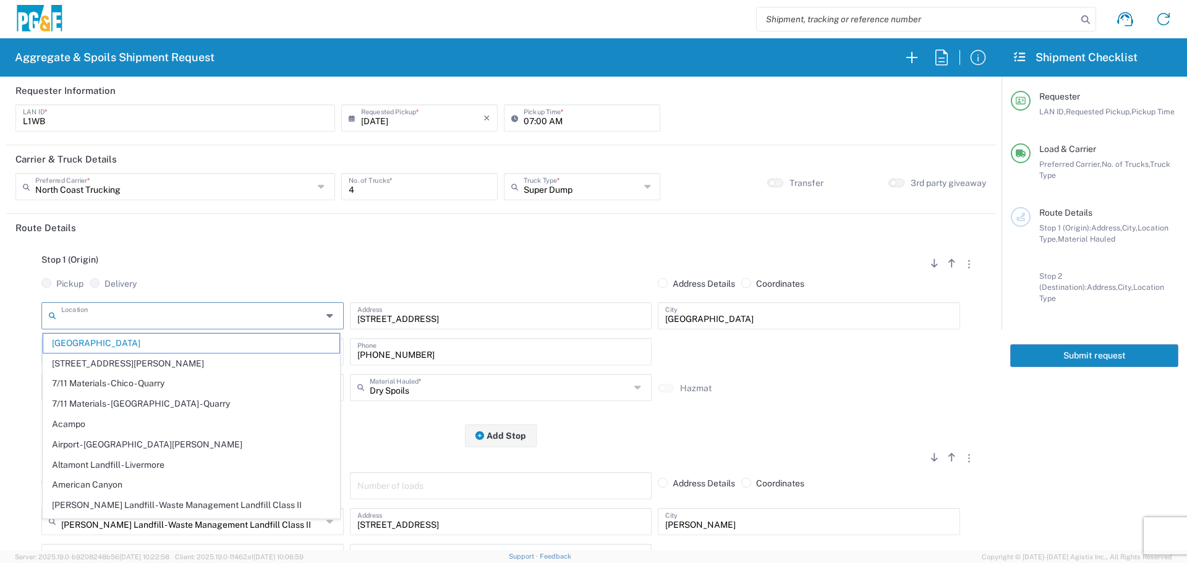
click at [188, 322] on input "text" at bounding box center [191, 315] width 261 height 22
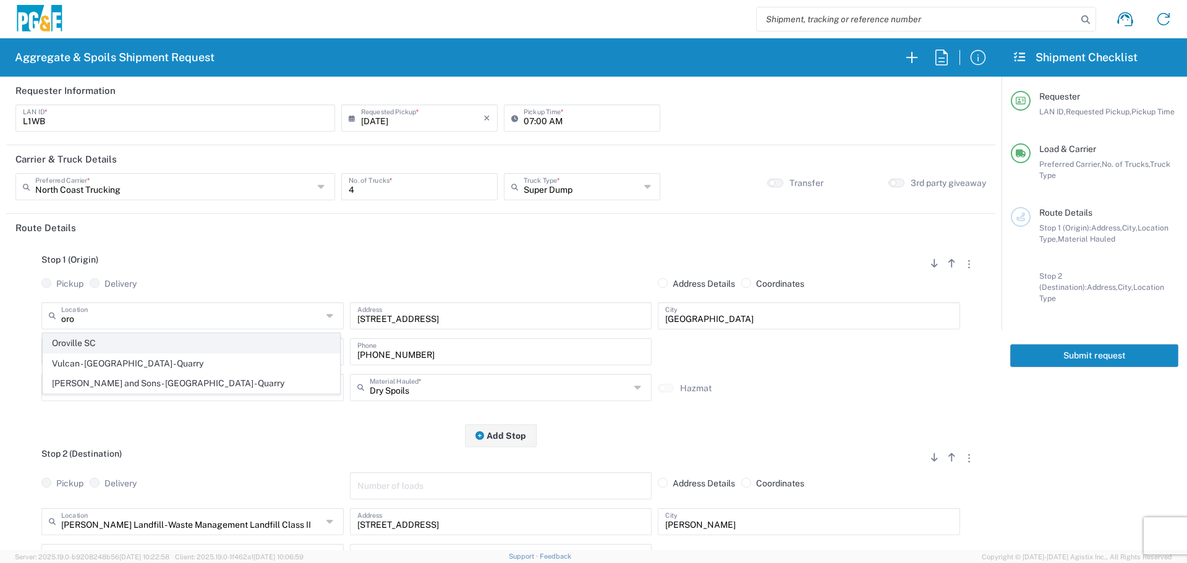
click at [132, 349] on span "Oroville SC" at bounding box center [191, 343] width 296 height 19
type input "Oroville SC"
type input "2226 Veatch St"
type input "Oroville"
type input "Business No Loading Dock"
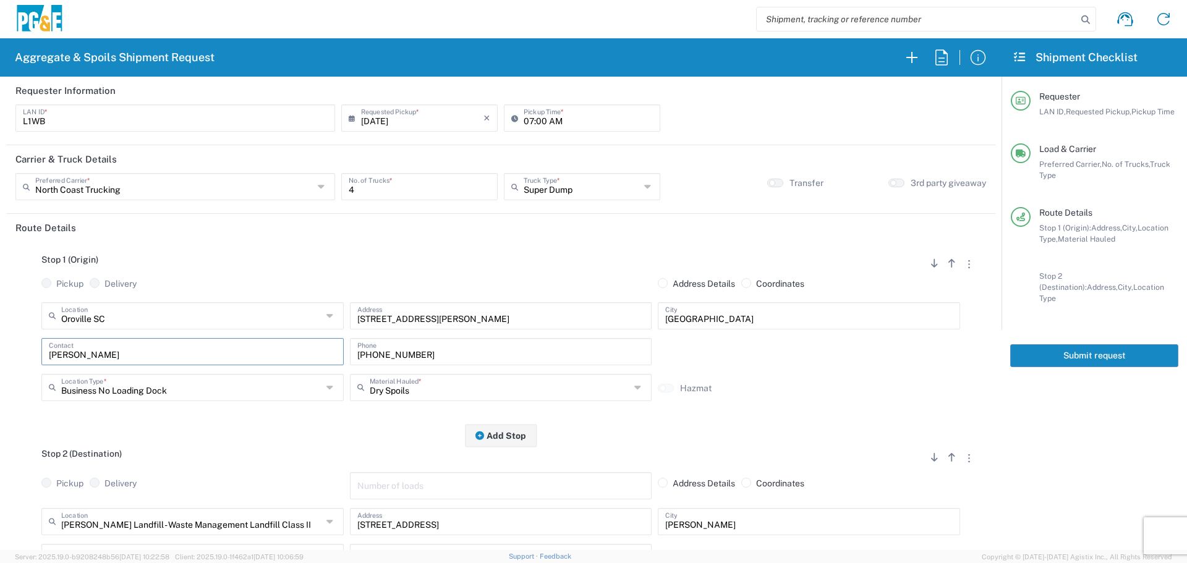
drag, startPoint x: 238, startPoint y: 354, endPoint x: 3, endPoint y: 363, distance: 235.2
click at [0, 362] on form "Requester Information L1WB LAN ID * 09/23/2025 × Requested Pickup * Cancel Appl…" at bounding box center [501, 314] width 1002 height 474
type input "Lenny Weatherall"
type input "916-532-4626"
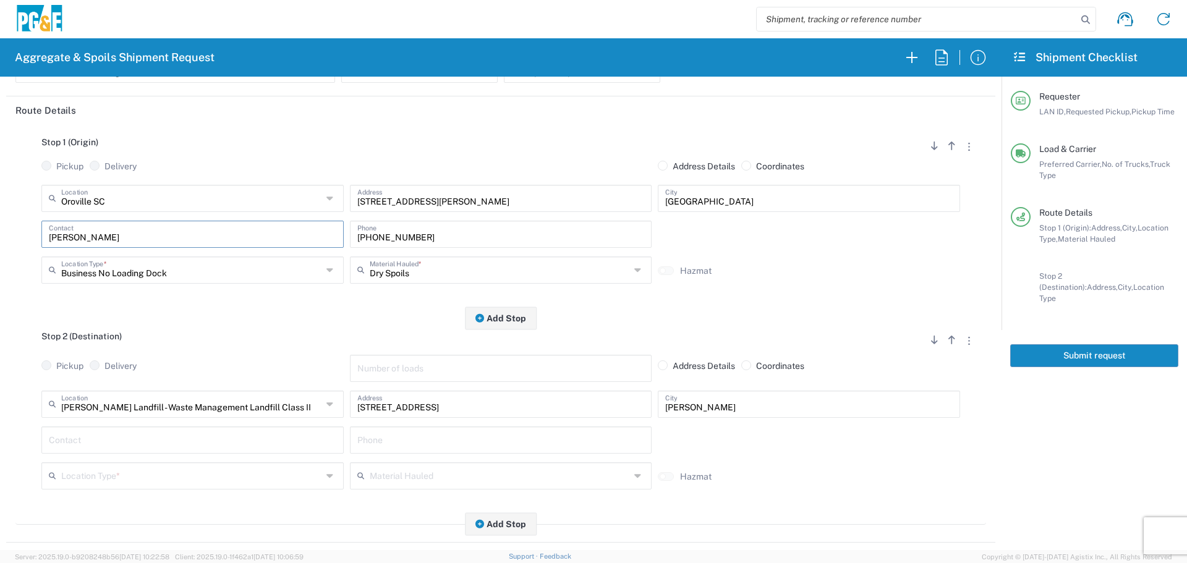
scroll to position [124, 0]
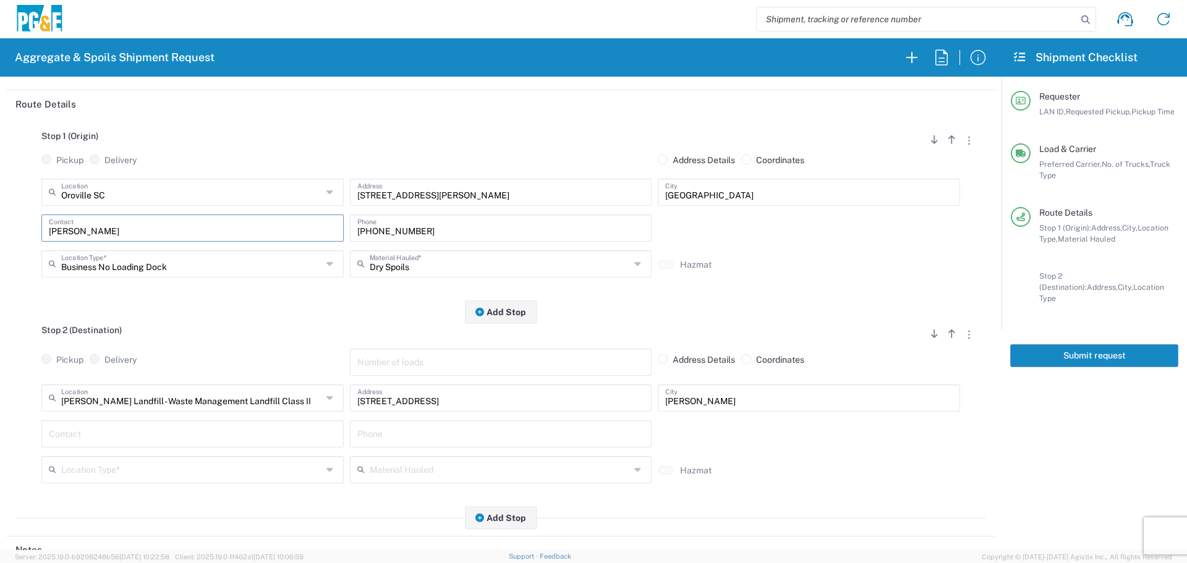
type input "Lenny Weatherall"
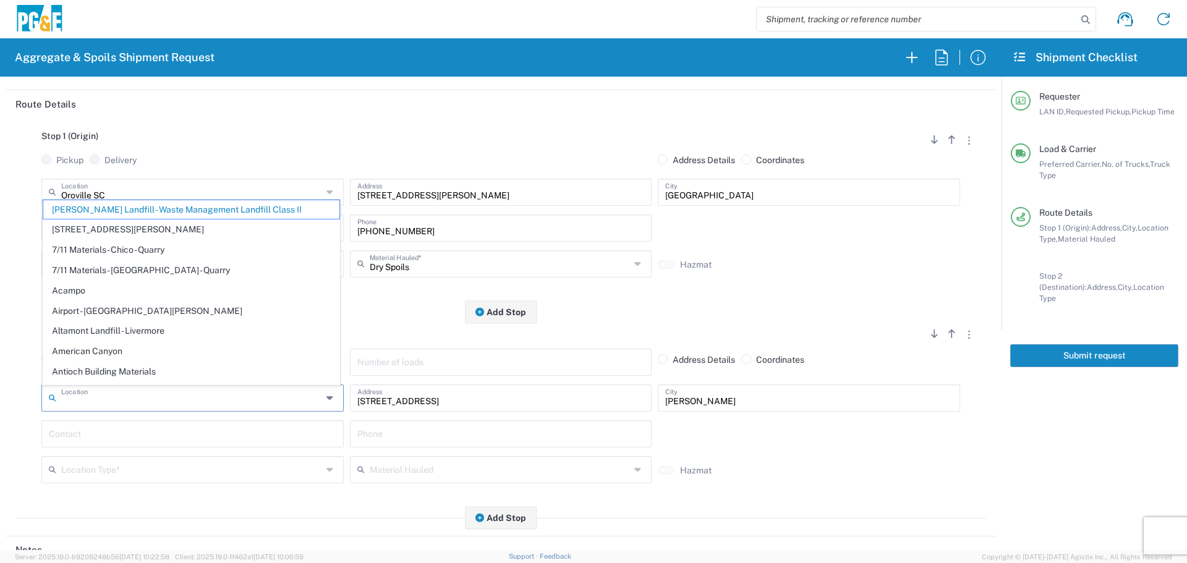
click at [174, 391] on input "text" at bounding box center [191, 398] width 261 height 22
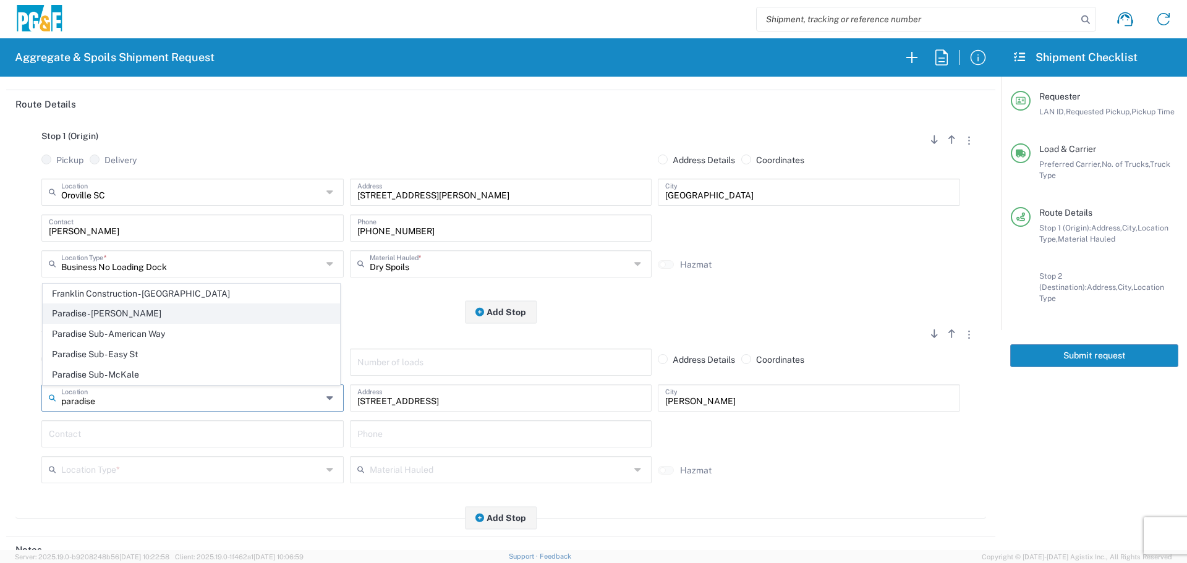
click at [171, 317] on span "Paradise - Clark Rd" at bounding box center [191, 313] width 296 height 19
type input "Paradise - Clark Rd"
type input "5365 Clark Rd"
type input "Paradise"
type input "Business No Loading Dock"
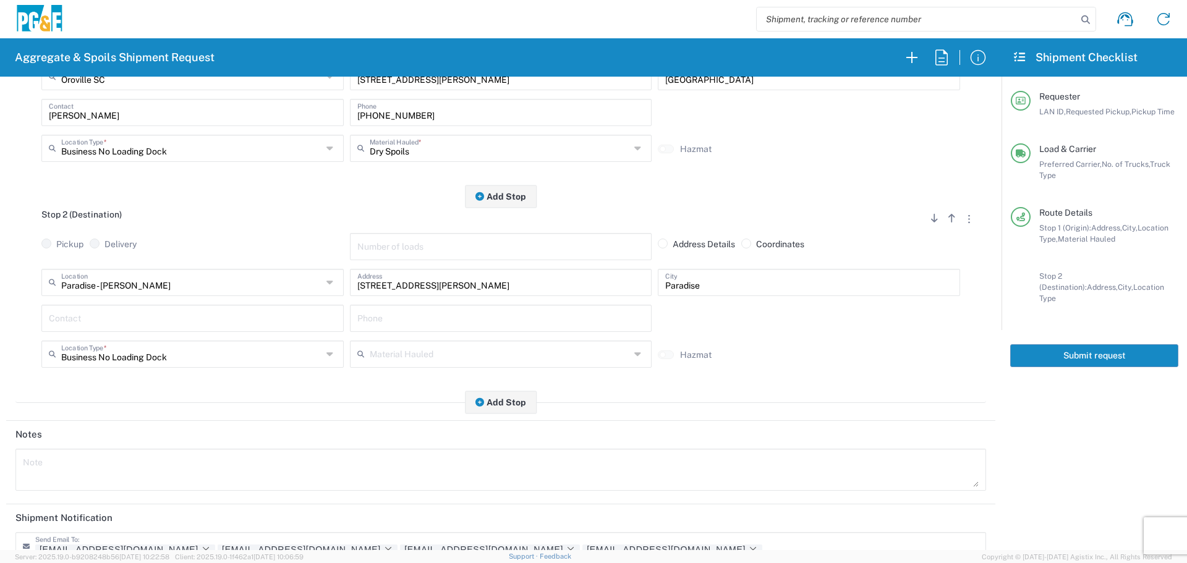
scroll to position [247, 0]
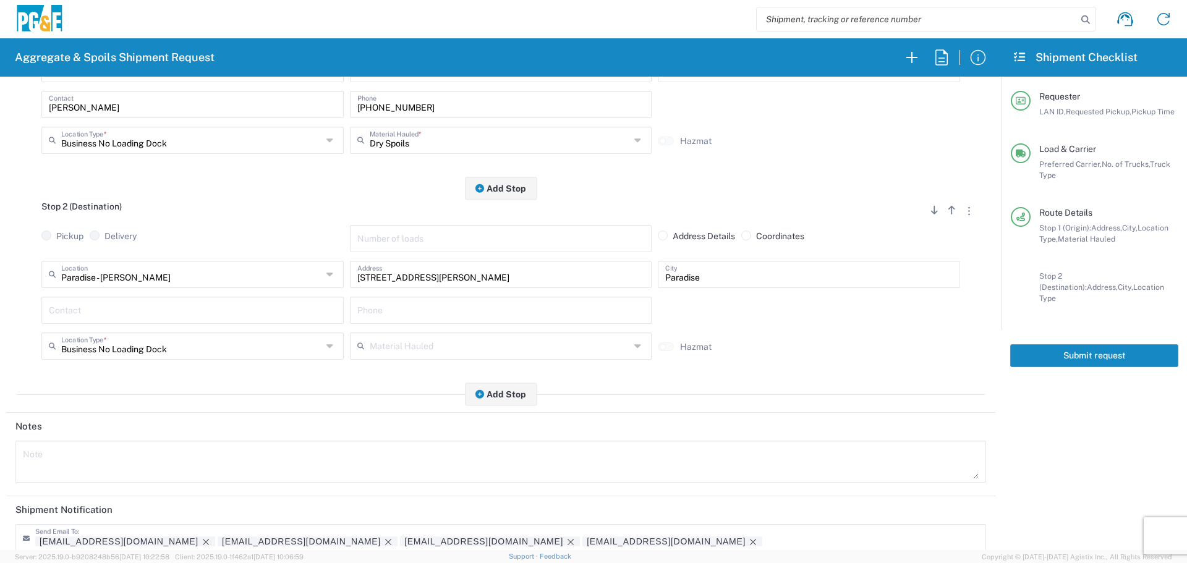
click at [205, 310] on input "text" at bounding box center [193, 310] width 288 height 22
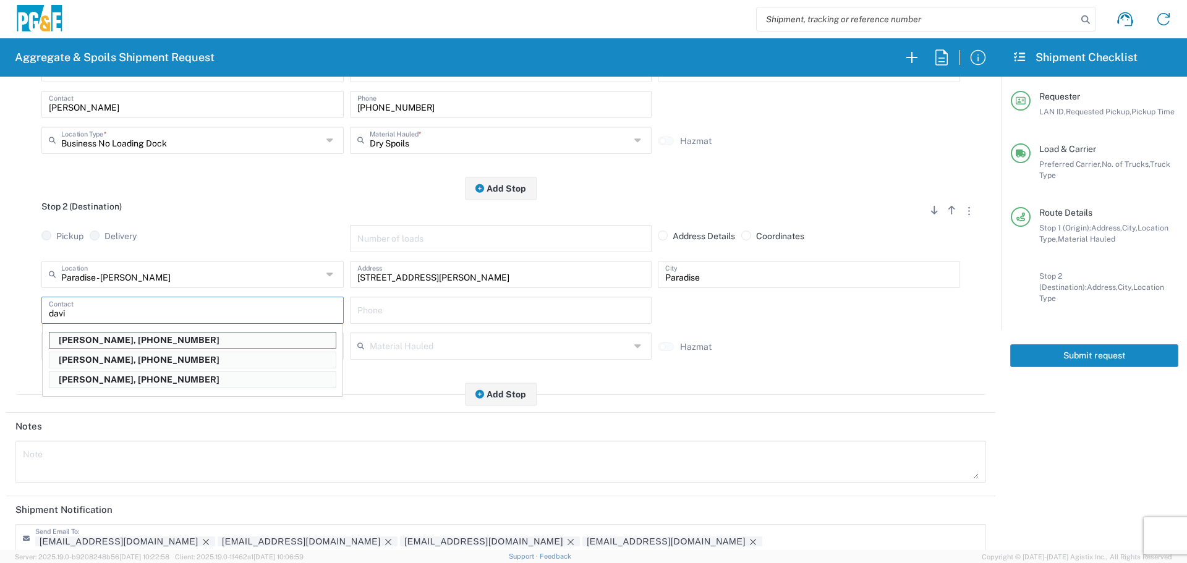
type input "David McGregor"
type input "530-526-8407"
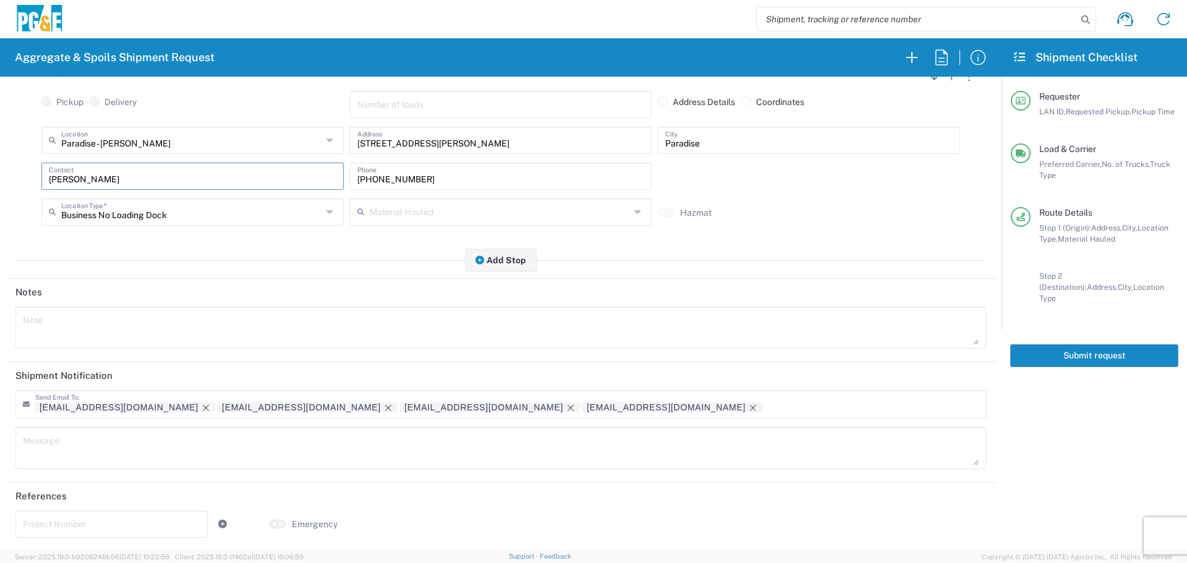
scroll to position [384, 0]
type input "David McGregor"
click at [201, 410] on icon "Remove tag" at bounding box center [206, 407] width 10 height 10
click at [218, 408] on tag-ripple at bounding box center [308, 406] width 180 height 10
click at [383, 404] on icon "Remove tag" at bounding box center [388, 407] width 10 height 10
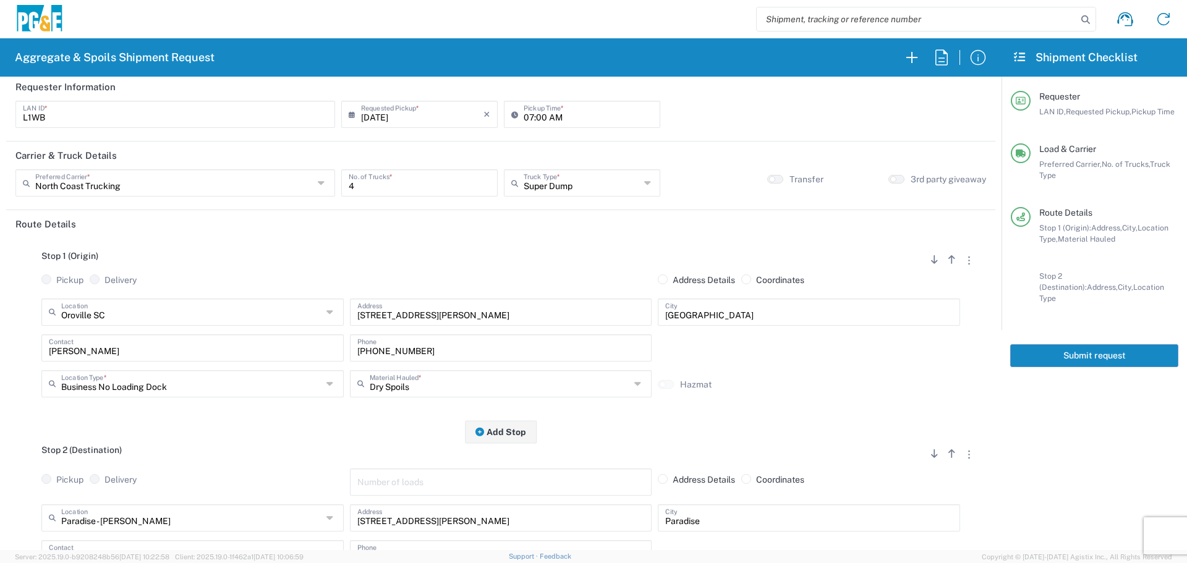
scroll to position [0, 0]
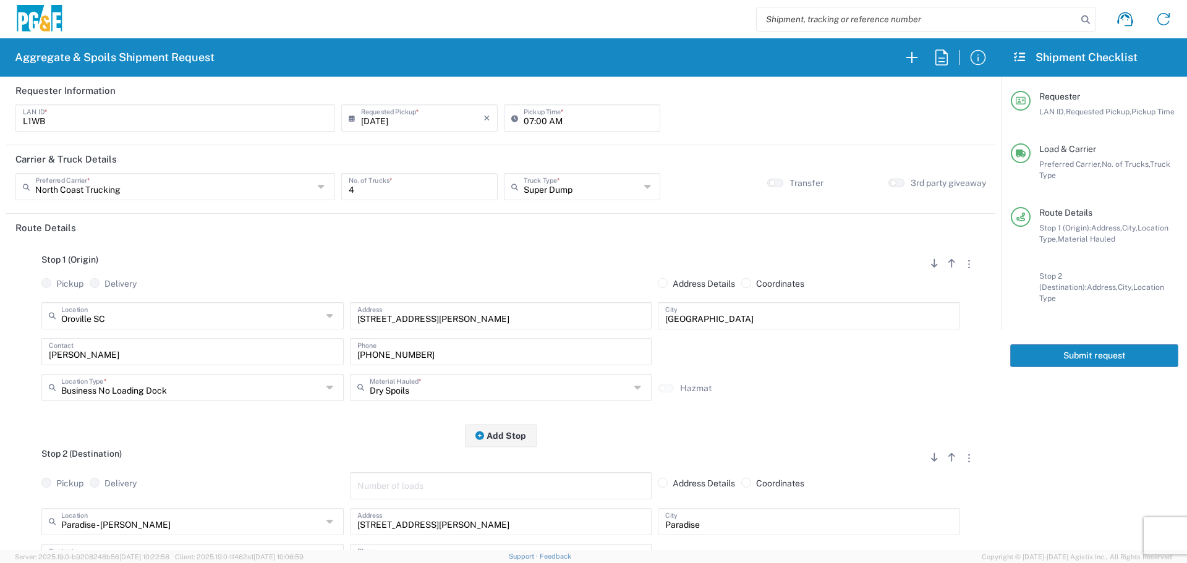
click at [1087, 354] on button "Submit request" at bounding box center [1094, 355] width 168 height 23
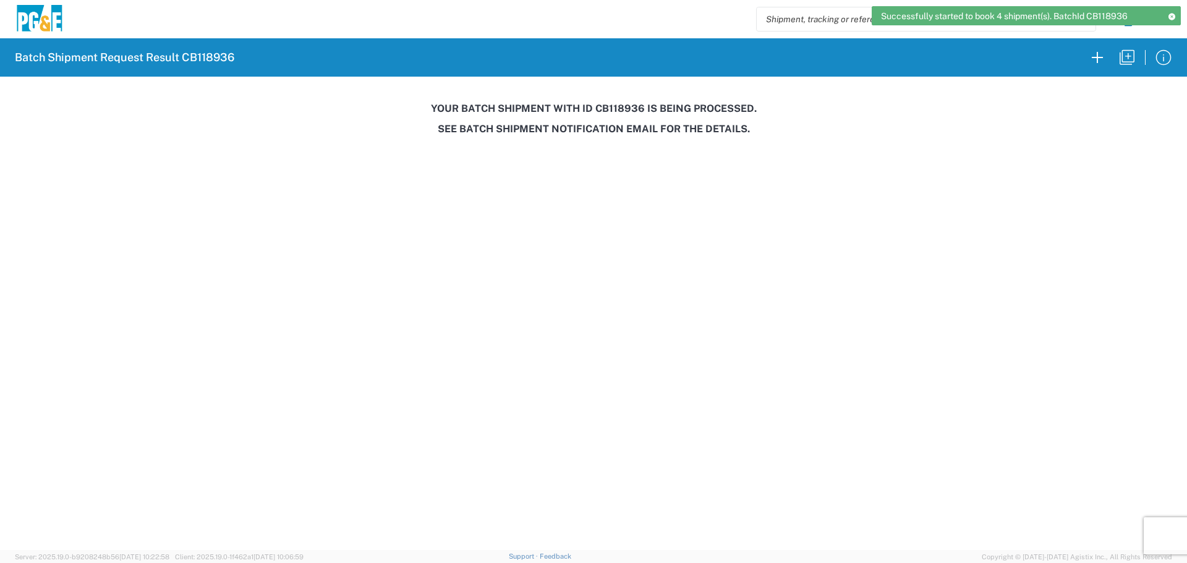
click at [619, 108] on h3 "Your batch shipment with id CB118936 is being processed." at bounding box center [594, 109] width 1170 height 12
copy h3 "CB118936"
